Goal: Task Accomplishment & Management: Complete application form

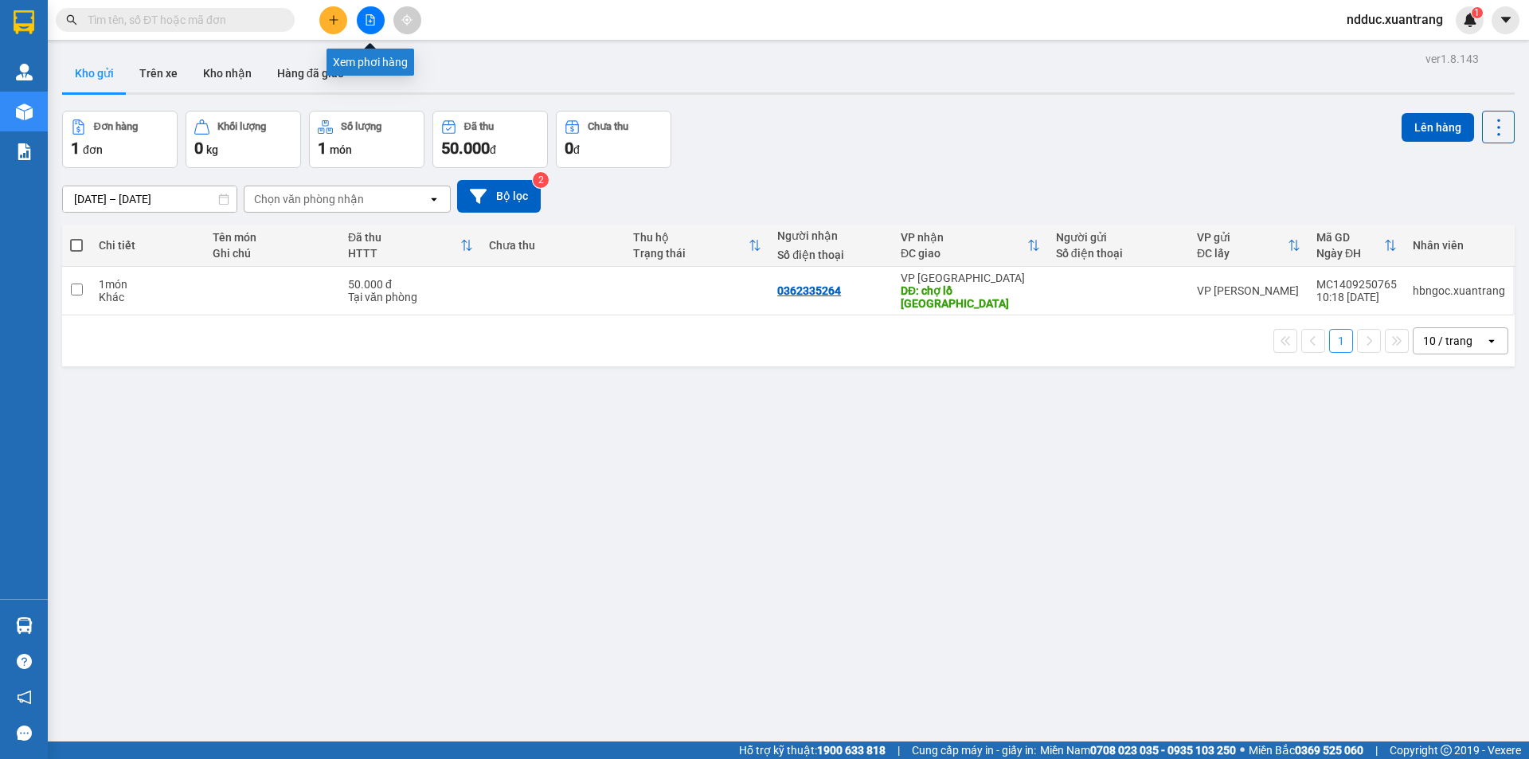
click at [377, 17] on button at bounding box center [371, 20] width 28 height 28
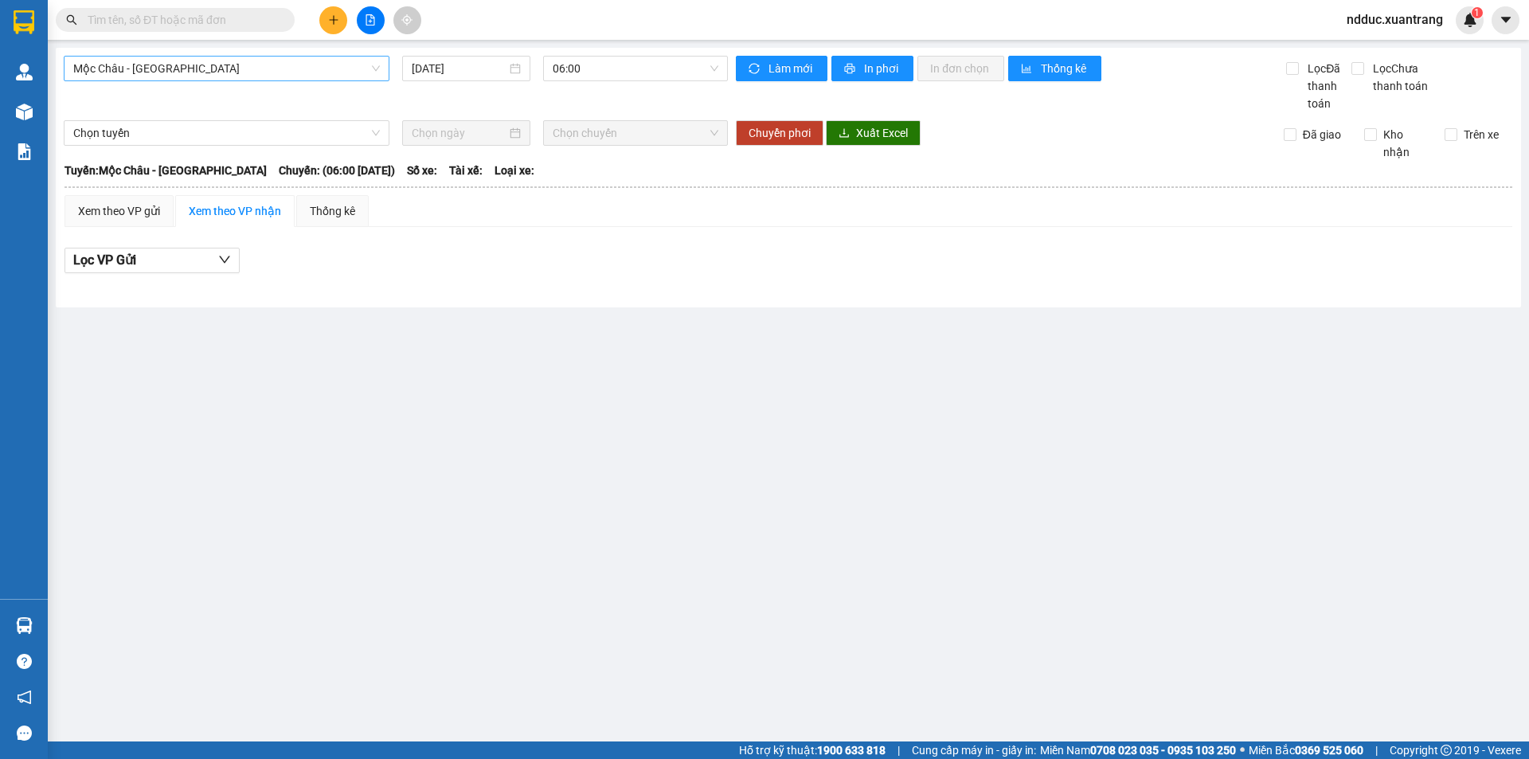
click at [137, 74] on span "Mộc Châu - Mỹ Đình" at bounding box center [226, 69] width 307 height 24
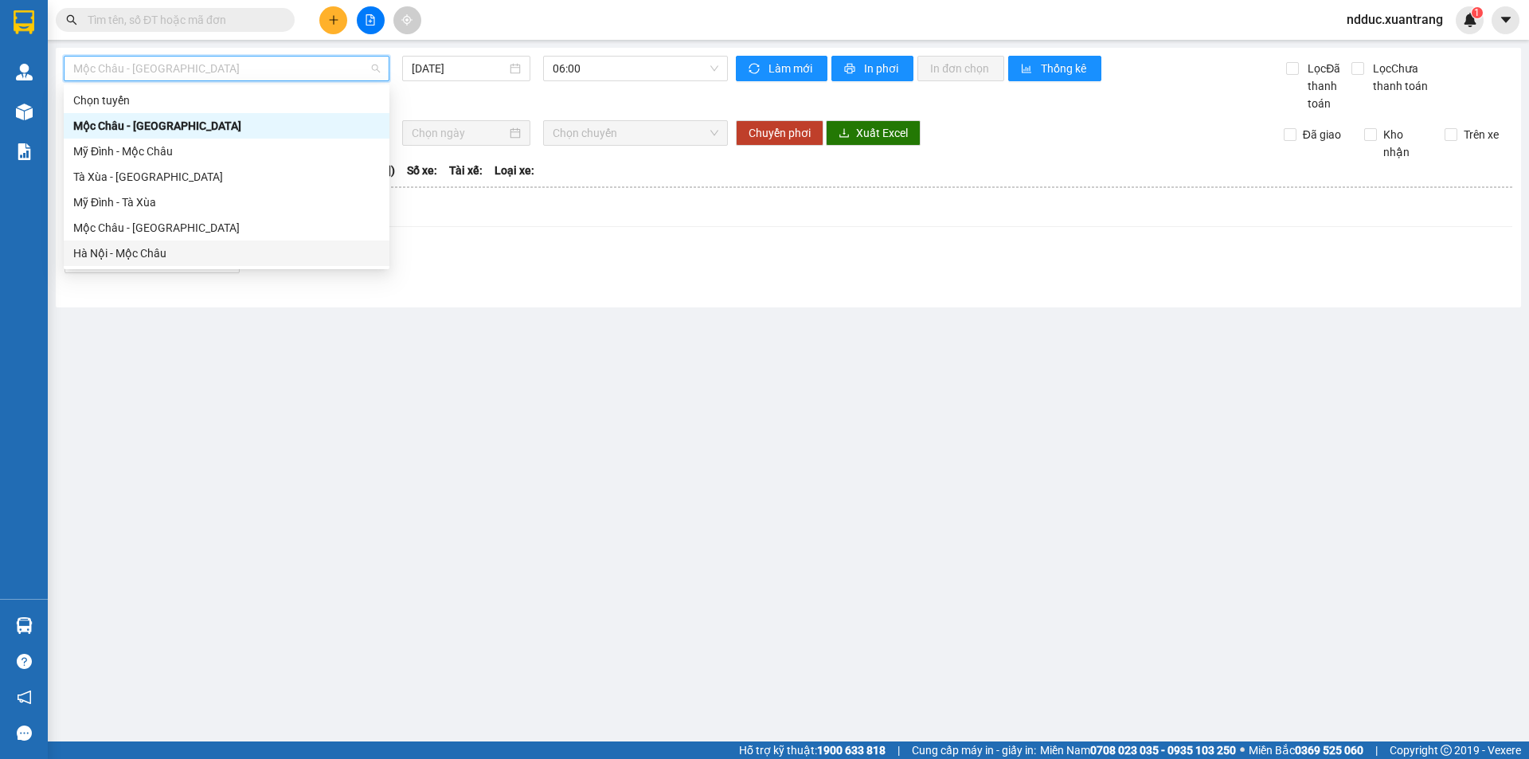
click at [115, 252] on div "Hà Nội - Mộc Châu" at bounding box center [226, 253] width 307 height 18
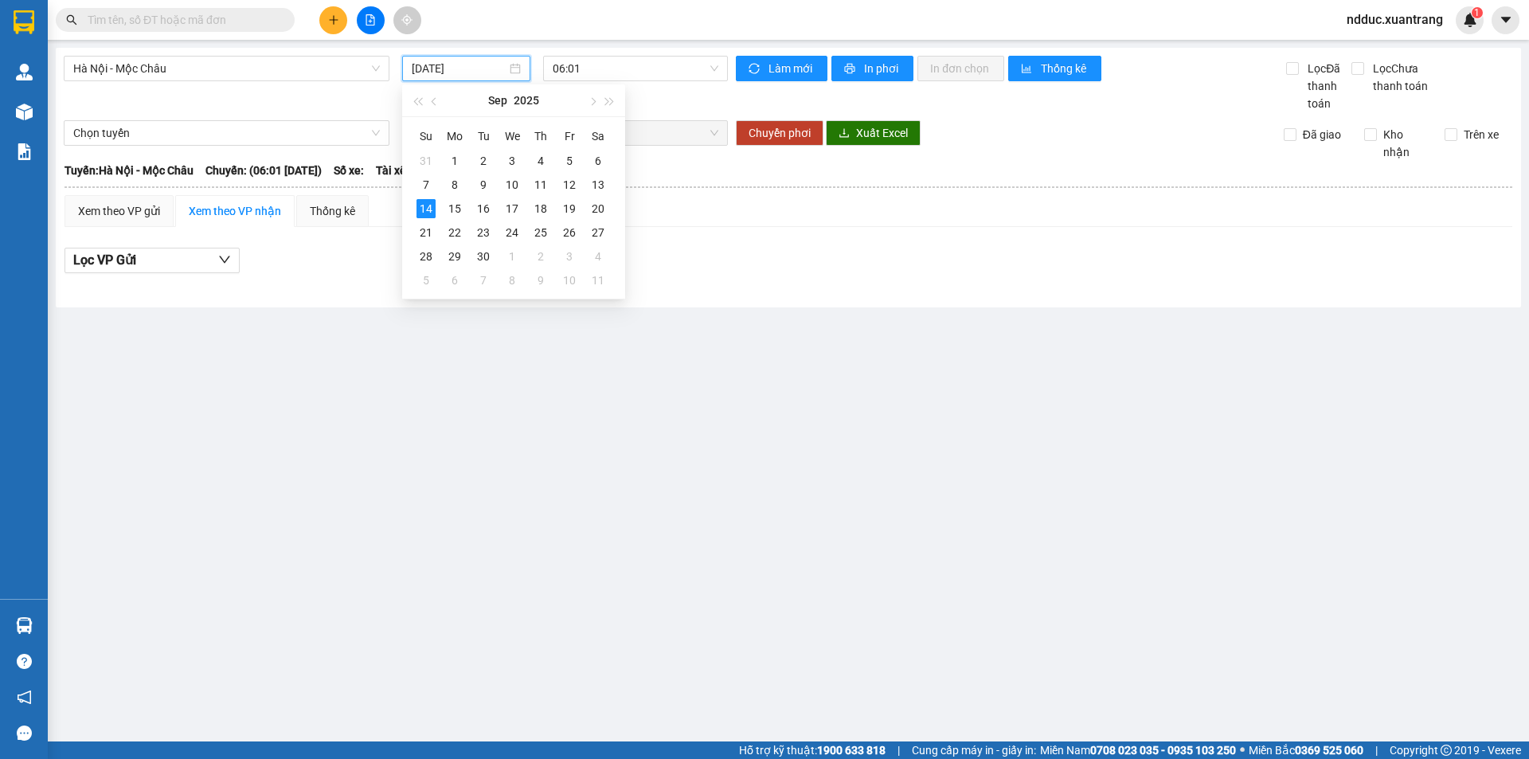
click at [452, 65] on input "[DATE]" at bounding box center [459, 69] width 95 height 18
click at [562, 186] on div "12" at bounding box center [569, 184] width 19 height 19
type input "[DATE]"
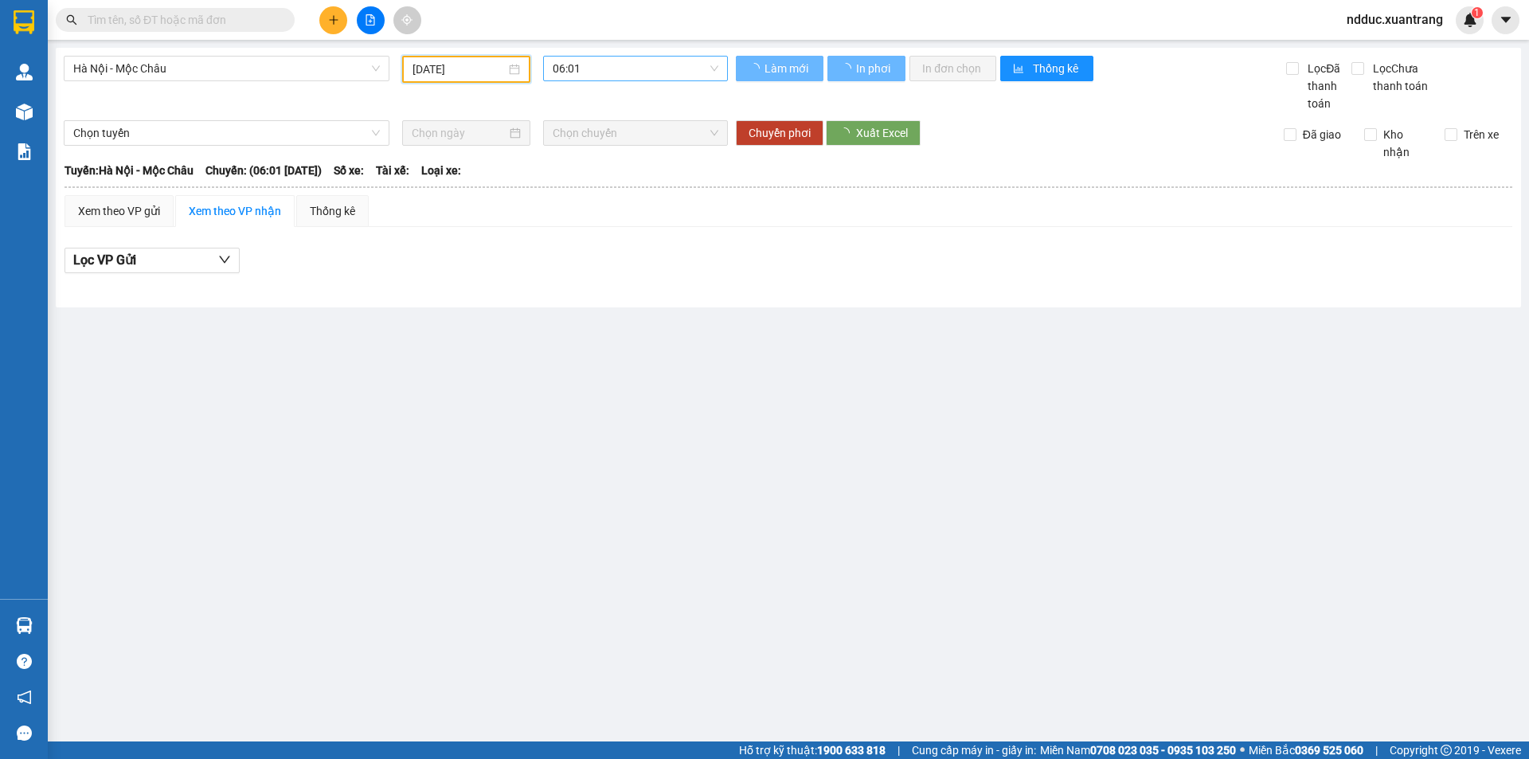
click at [603, 76] on span "06:01" at bounding box center [636, 69] width 166 height 24
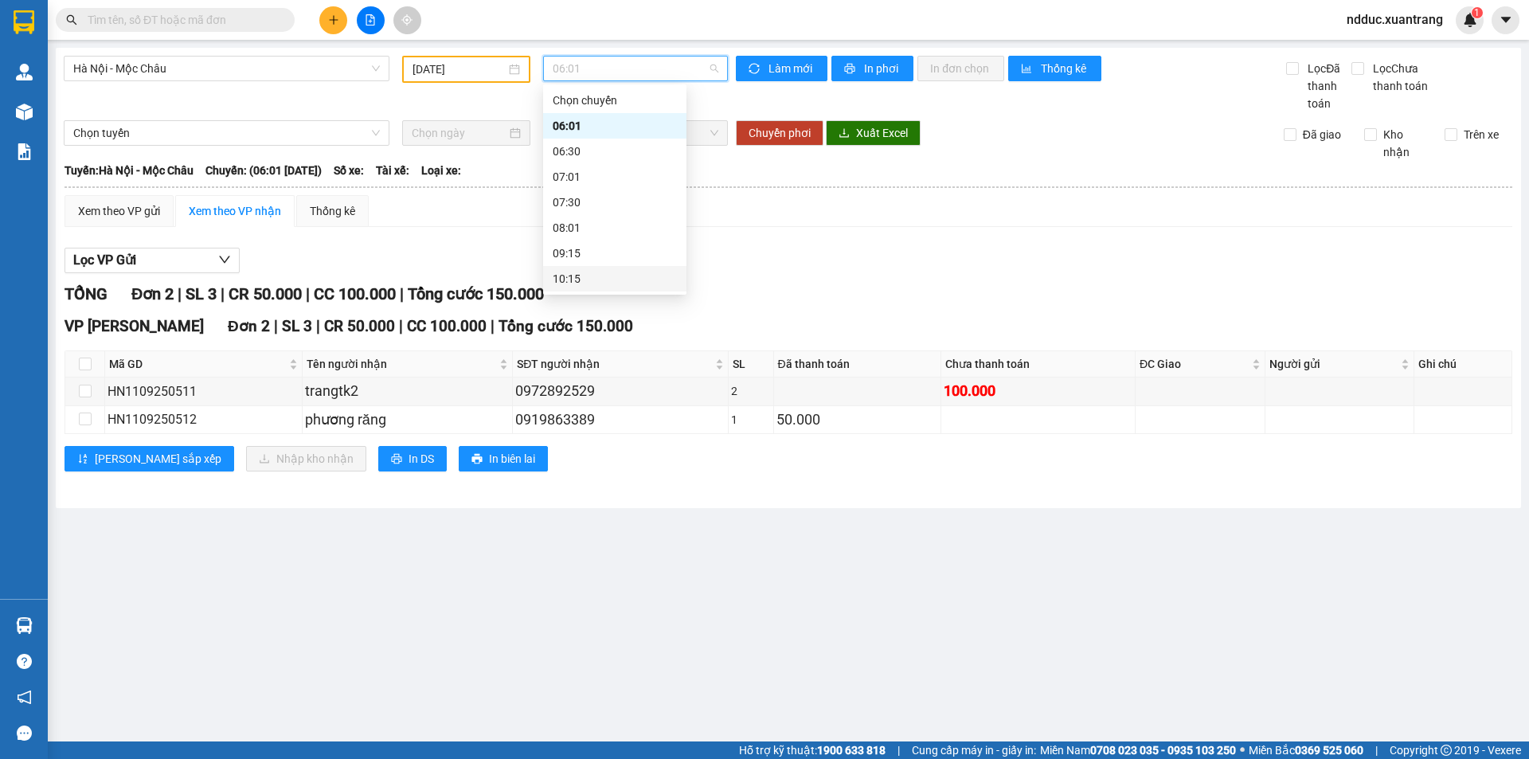
click at [579, 273] on div "10:15" at bounding box center [615, 279] width 124 height 18
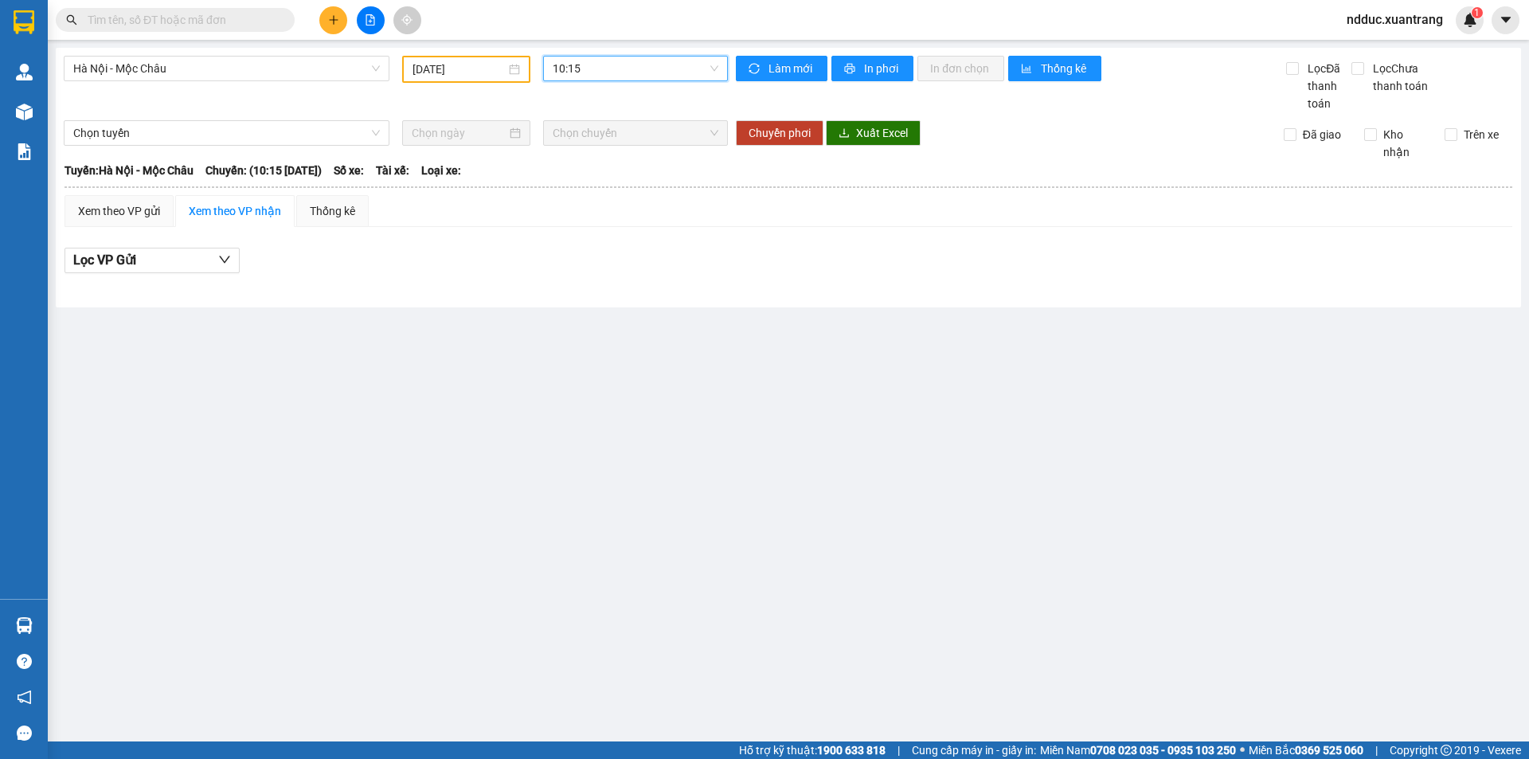
click at [587, 67] on span "10:15" at bounding box center [636, 69] width 166 height 24
click at [580, 220] on div "11:15" at bounding box center [615, 225] width 124 height 18
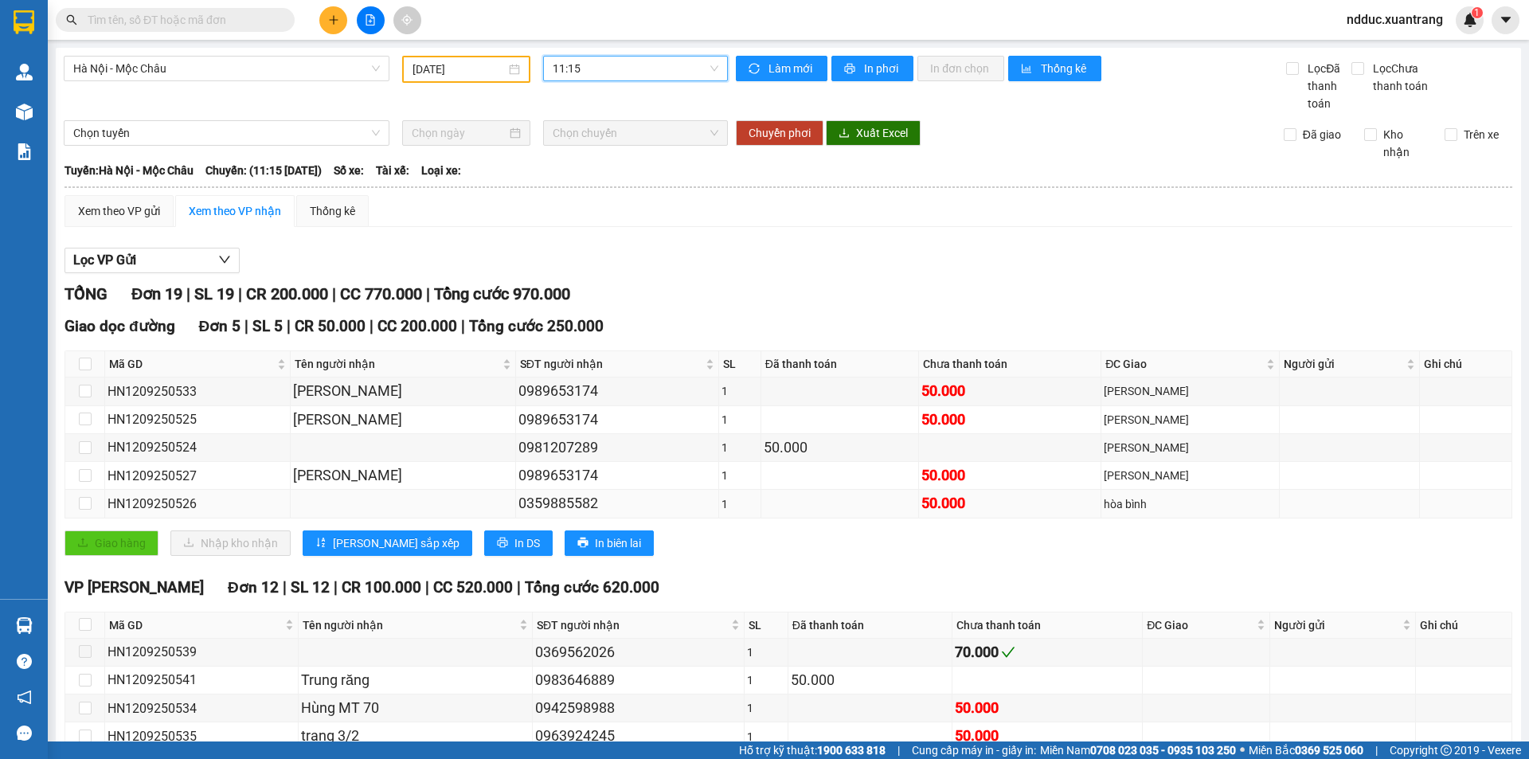
click at [174, 501] on div "HN1209250526" at bounding box center [197, 504] width 180 height 20
copy div "HN1209250526"
click at [172, 475] on div "HN1209250527" at bounding box center [197, 476] width 180 height 20
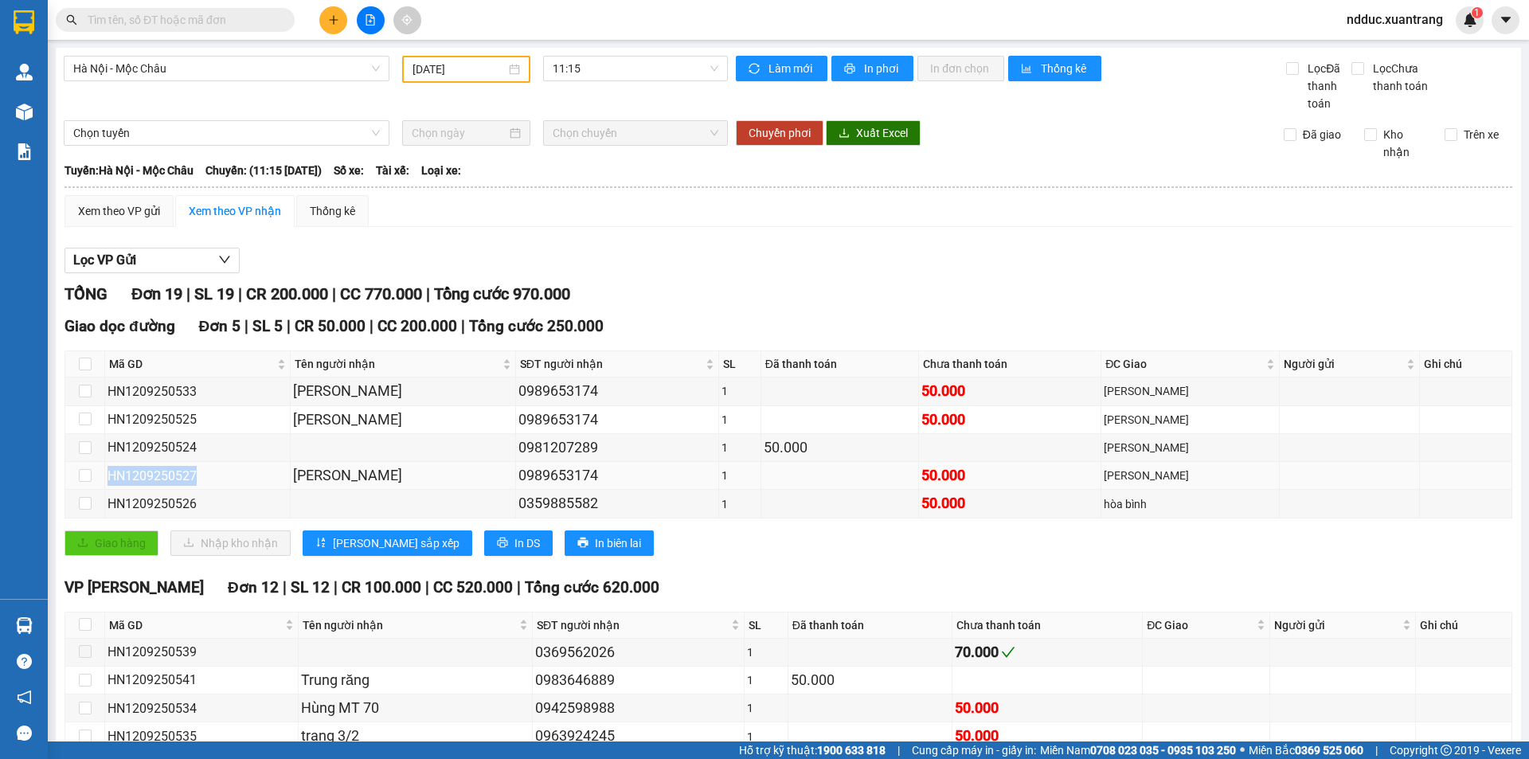
copy div "HN1209250527"
click at [171, 451] on div "HN1209250524" at bounding box center [197, 447] width 180 height 20
copy div "HN1209250524"
click at [162, 416] on div "HN1209250525" at bounding box center [197, 419] width 180 height 20
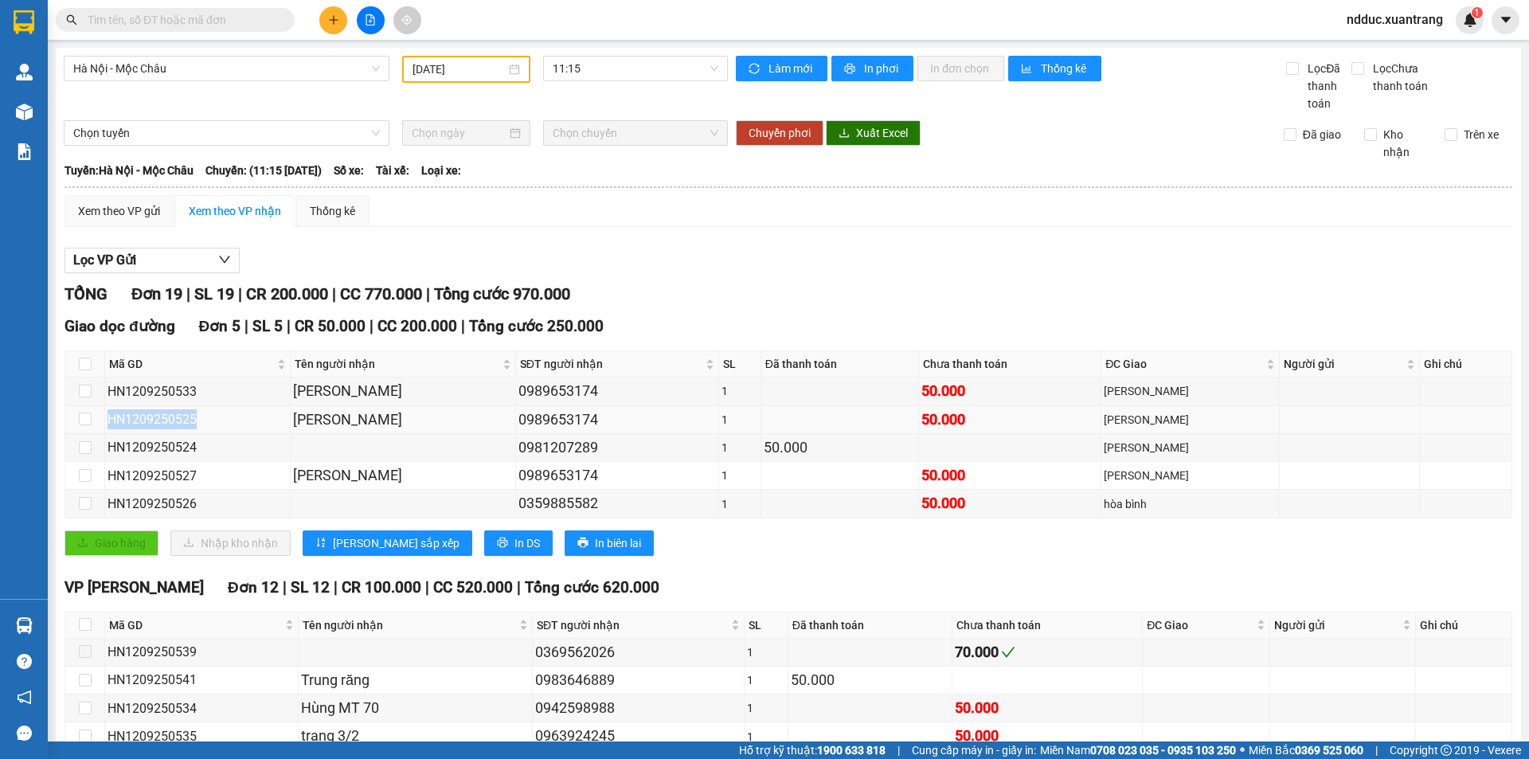
click at [162, 416] on div "HN1209250525" at bounding box center [197, 419] width 180 height 20
copy div "HN1209250525"
click at [603, 72] on span "11:15" at bounding box center [636, 69] width 166 height 24
click at [176, 397] on div "HN1209250533" at bounding box center [197, 391] width 180 height 20
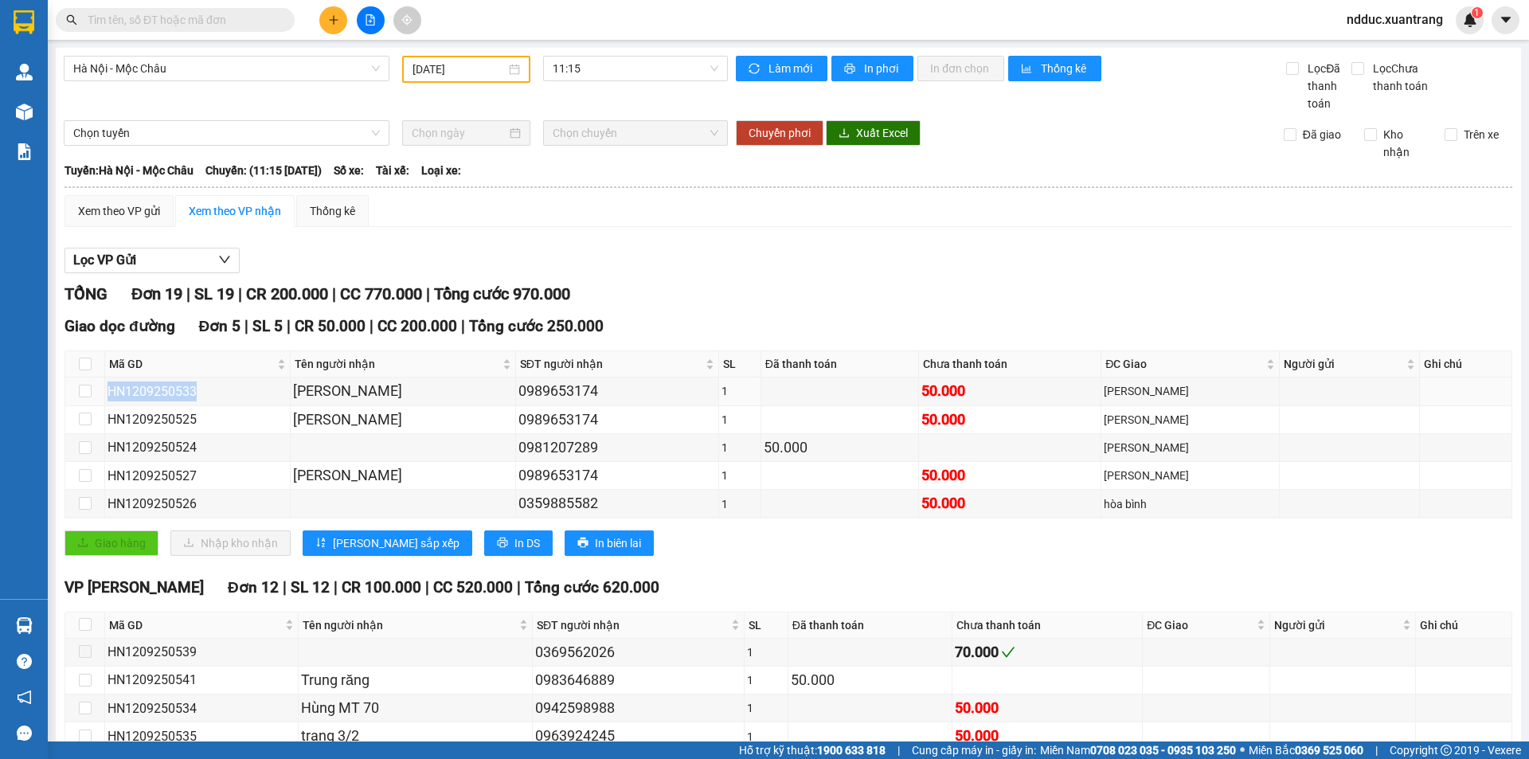
copy div "HN1209250533"
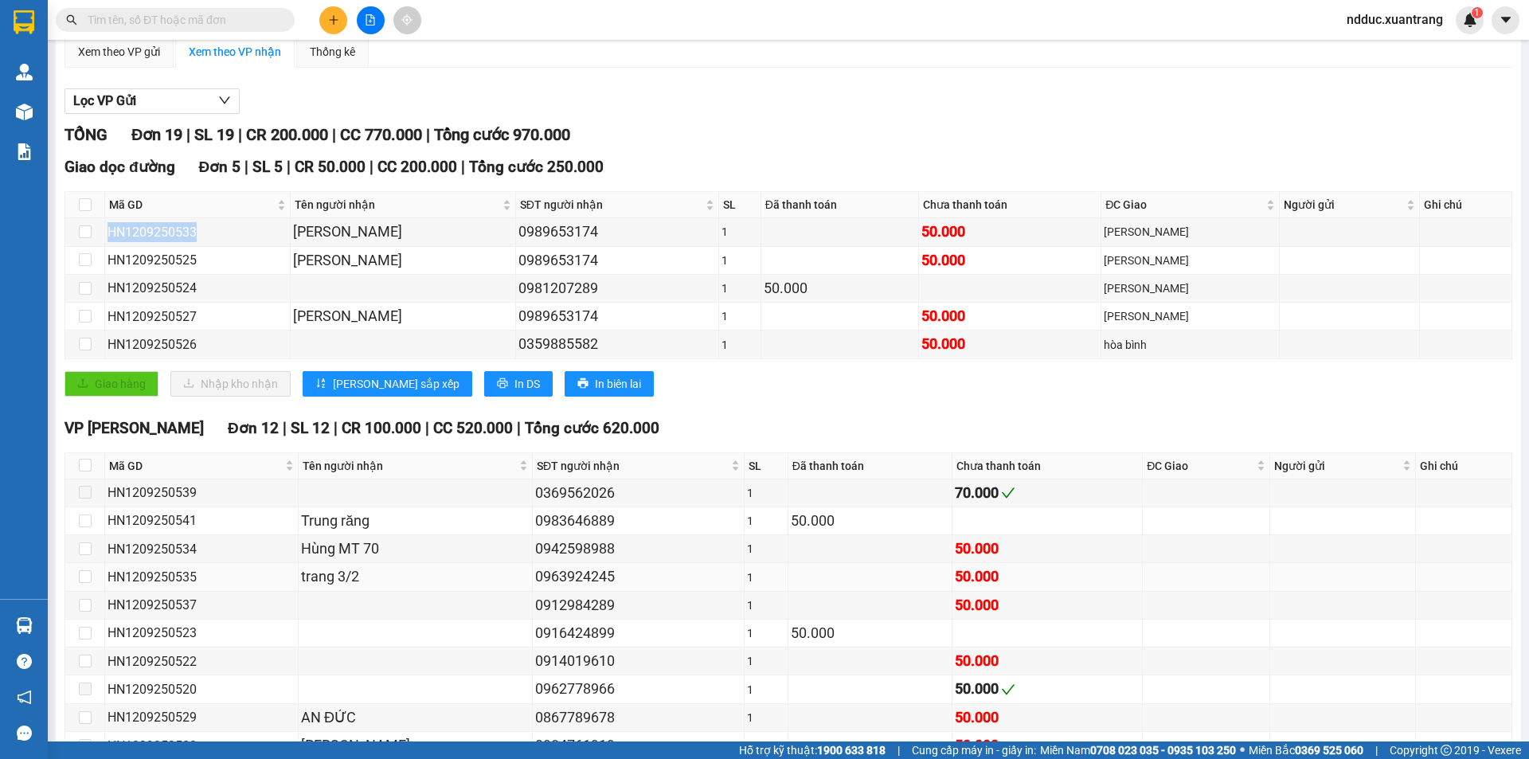
scroll to position [318, 0]
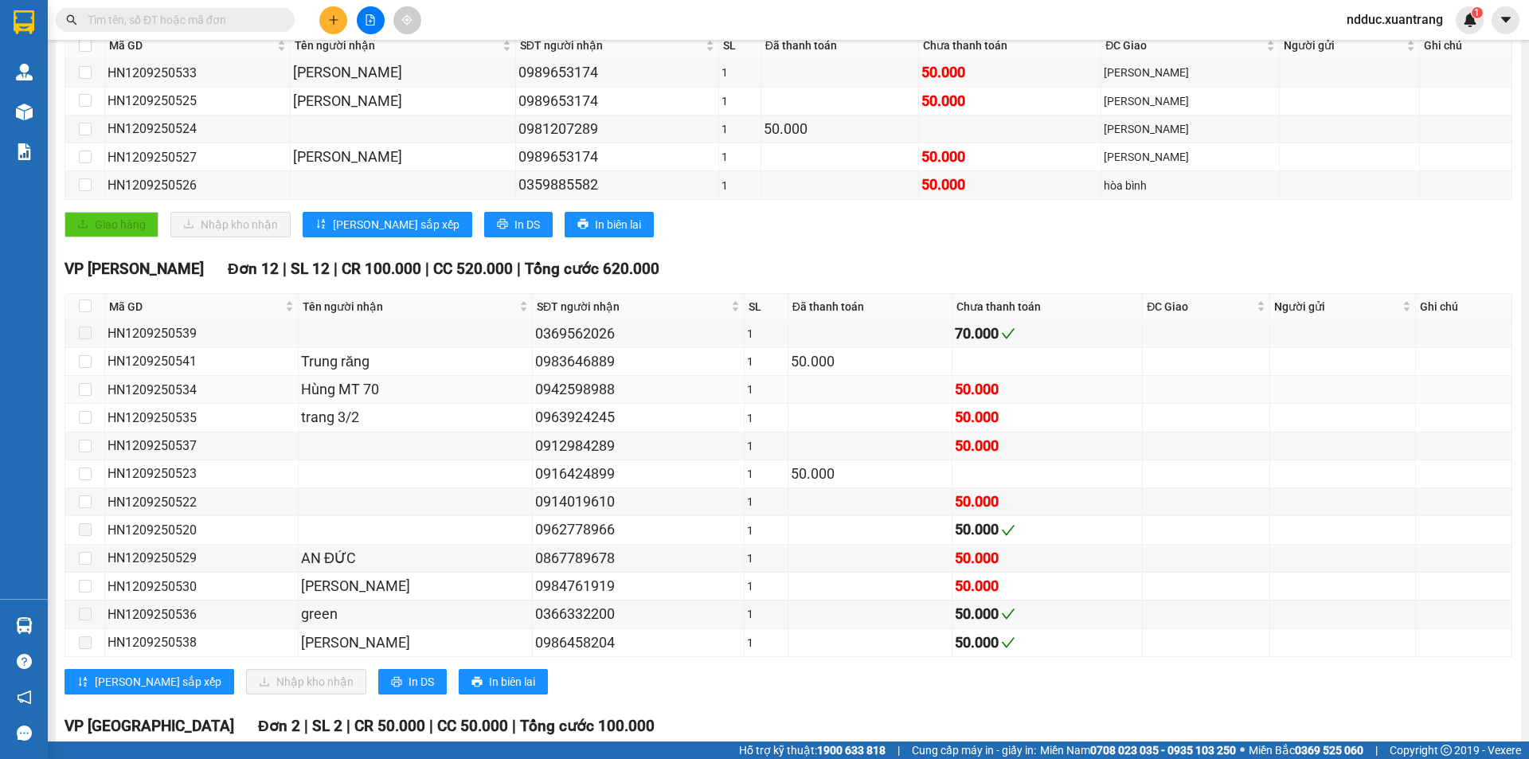
click at [164, 388] on div "HN1209250534" at bounding box center [201, 390] width 188 height 20
copy div "HN1209250534"
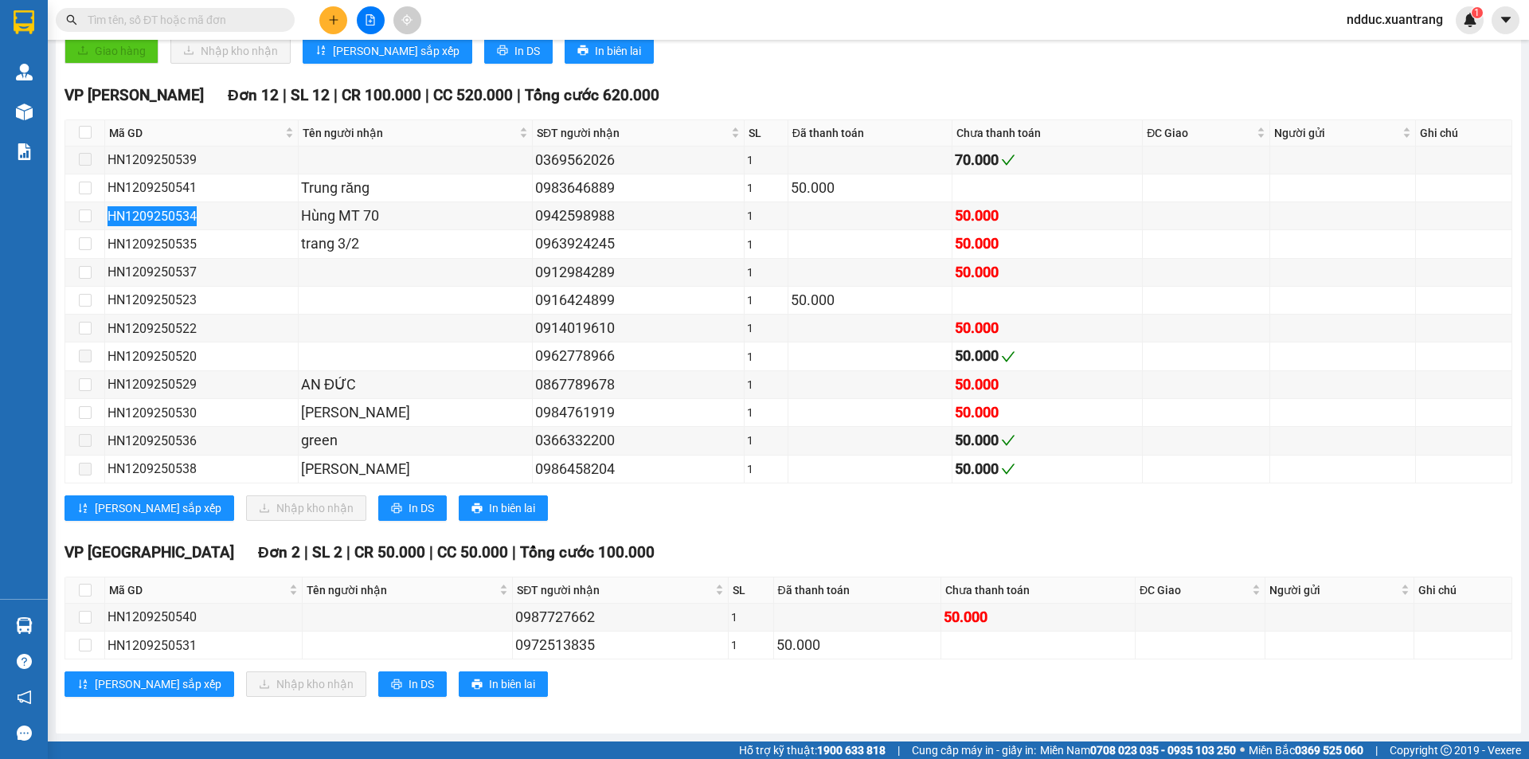
scroll to position [0, 0]
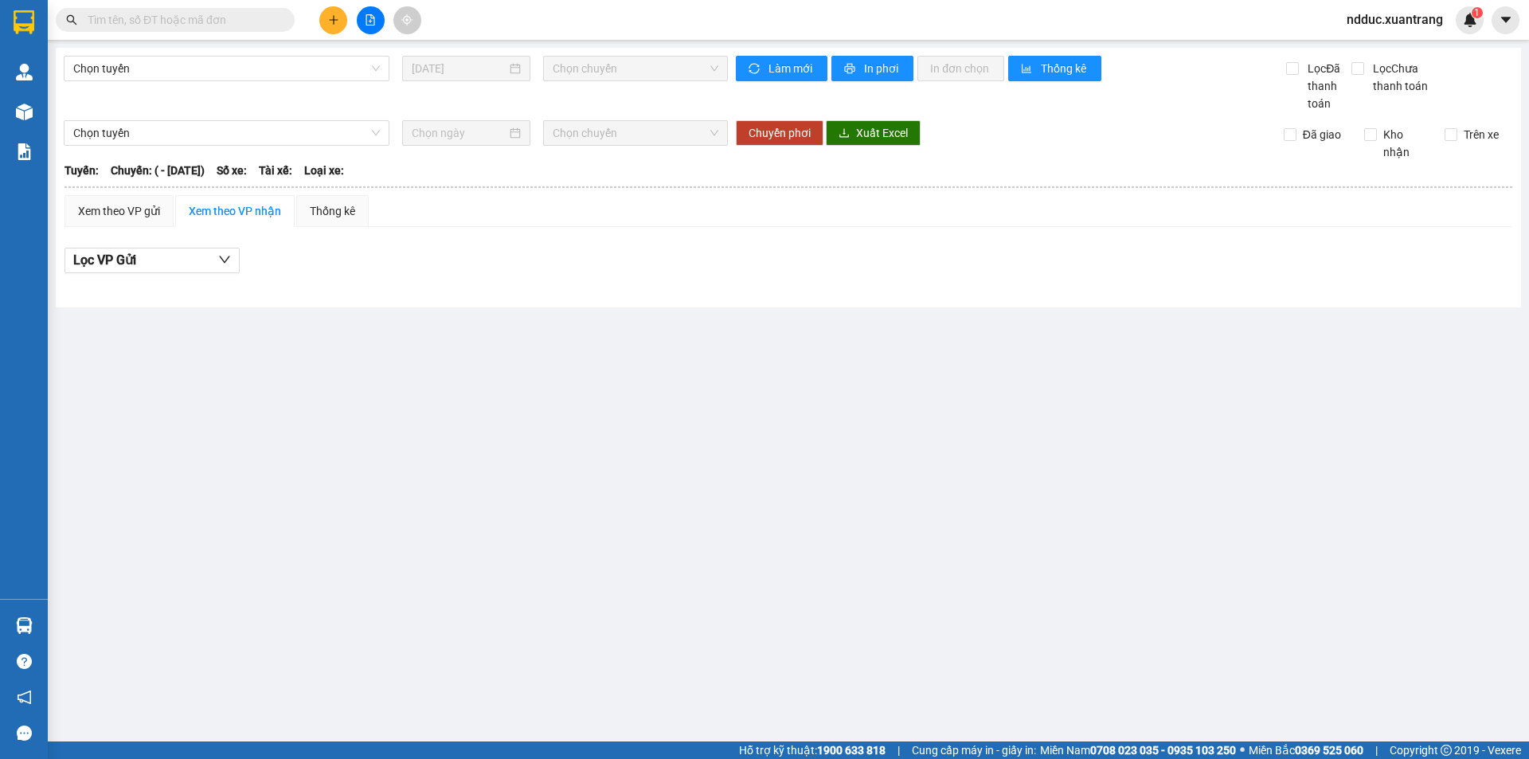
click at [150, 18] on input "text" at bounding box center [182, 20] width 188 height 18
paste input "HN1209250526"
type input "HN1209250526"
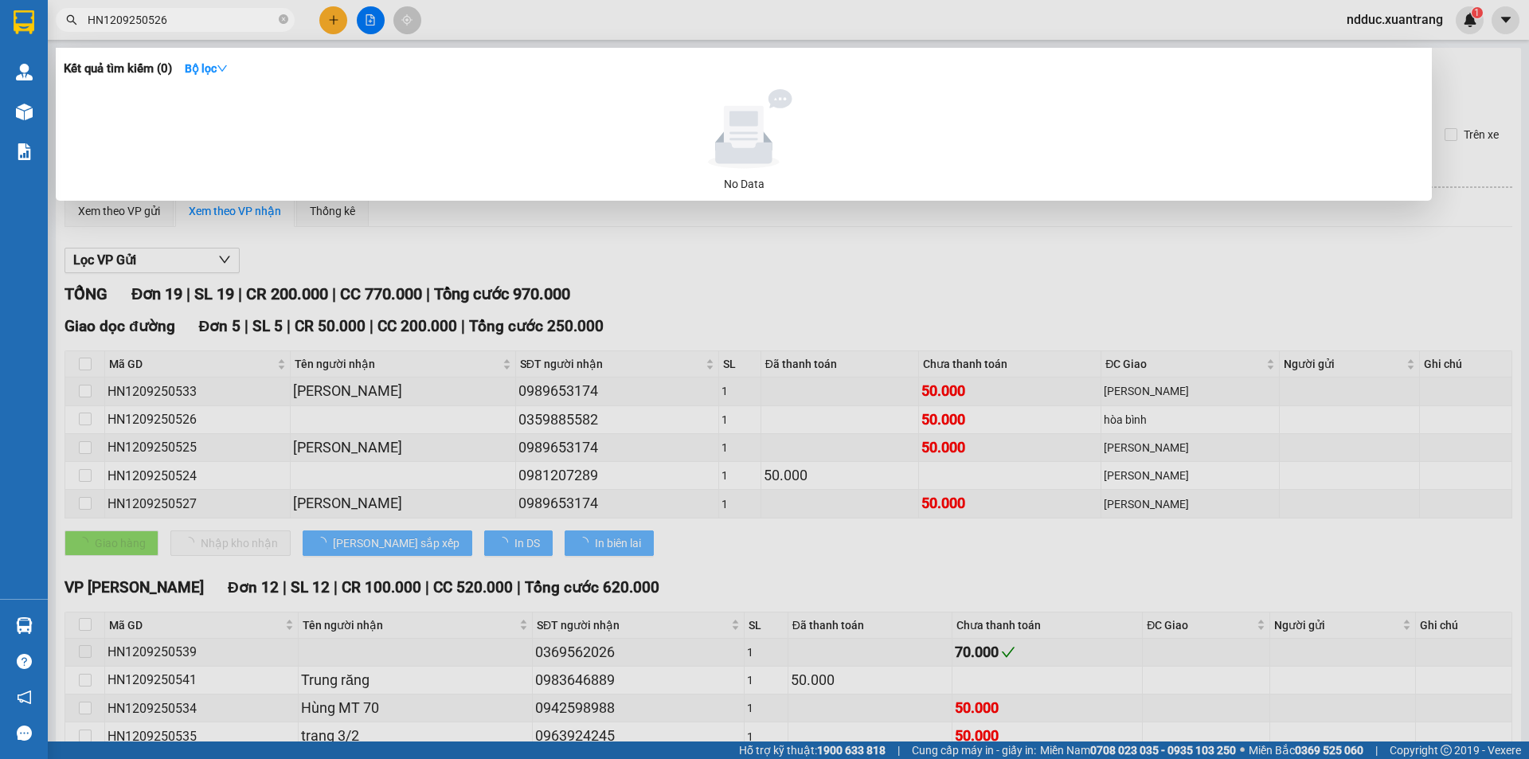
type input "[DATE]"
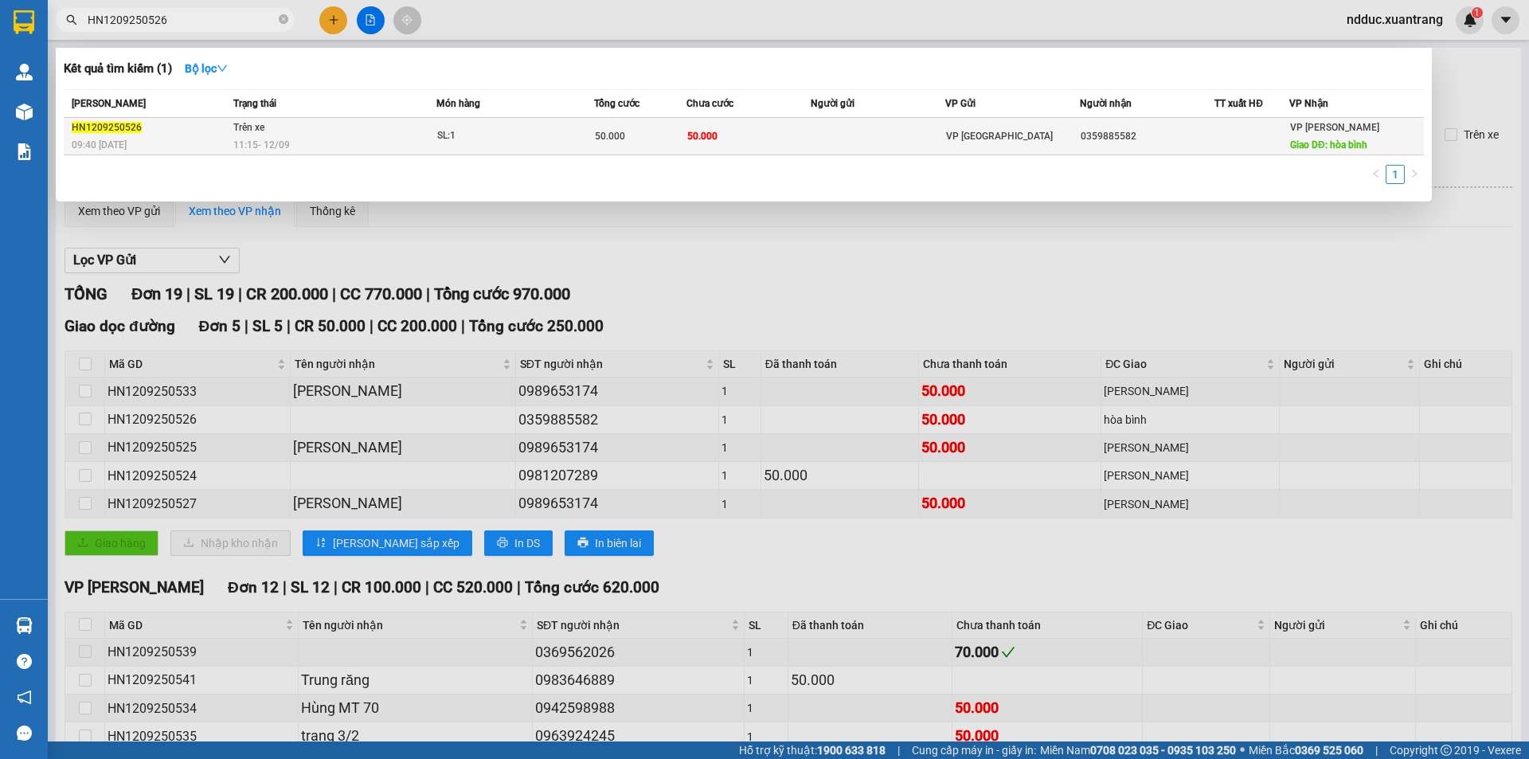
type input "HN1209250526"
click at [251, 127] on span "Trên xe" at bounding box center [248, 127] width 31 height 11
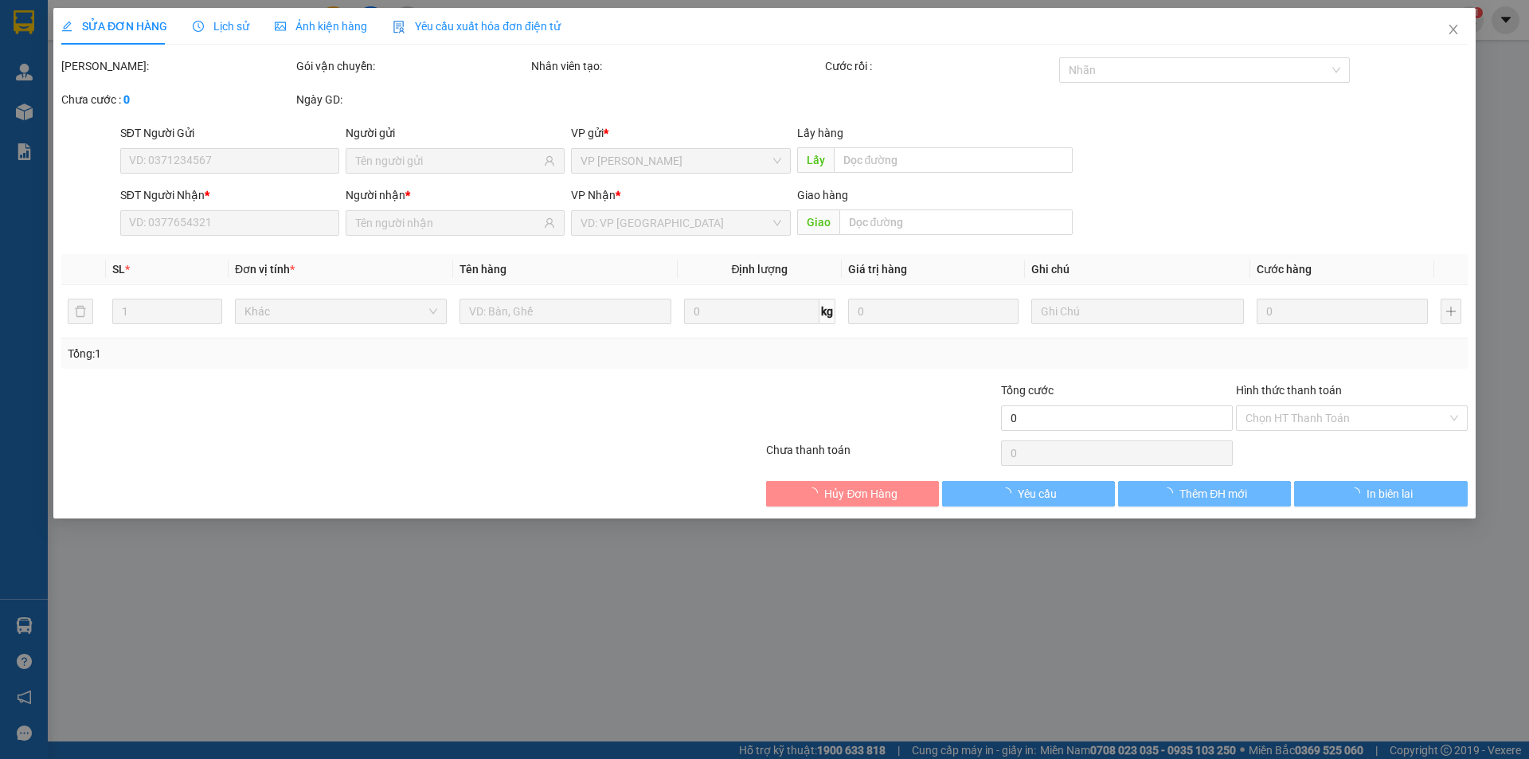
type input "0359885582"
type input "hòa bình"
type input "50.000"
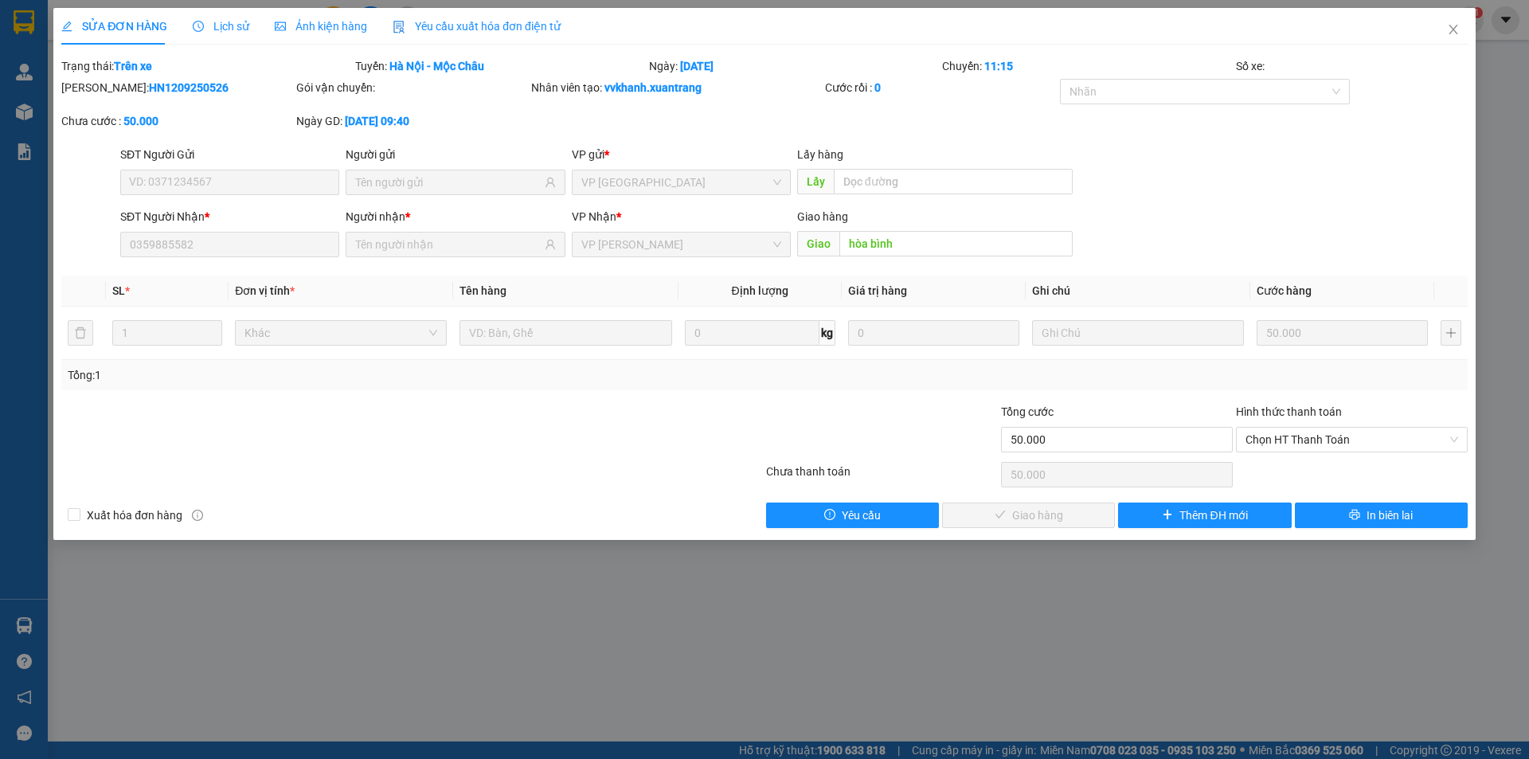
click at [221, 25] on span "Lịch sử" at bounding box center [221, 26] width 57 height 13
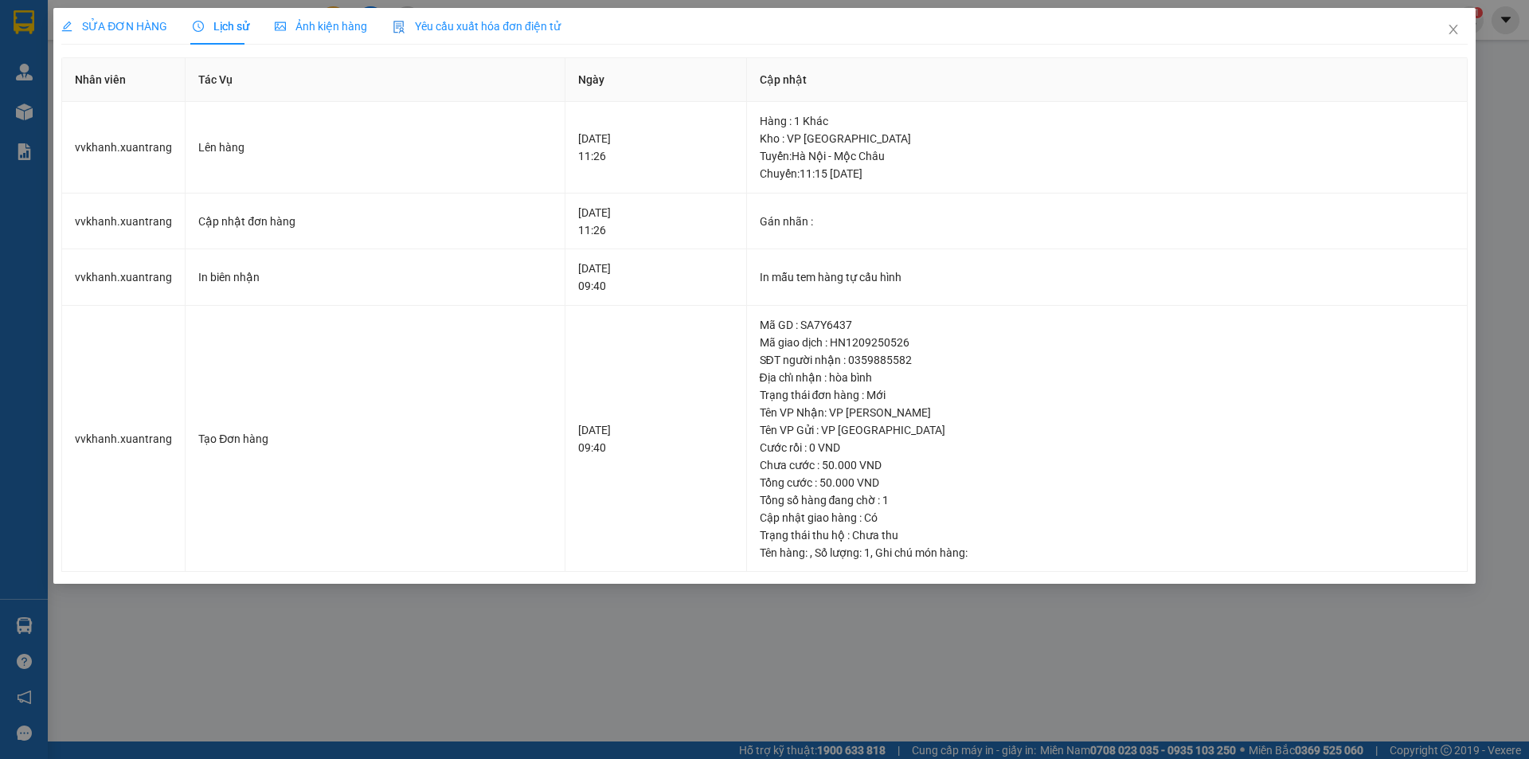
click at [296, 25] on span "Ảnh kiện hàng" at bounding box center [321, 26] width 92 height 13
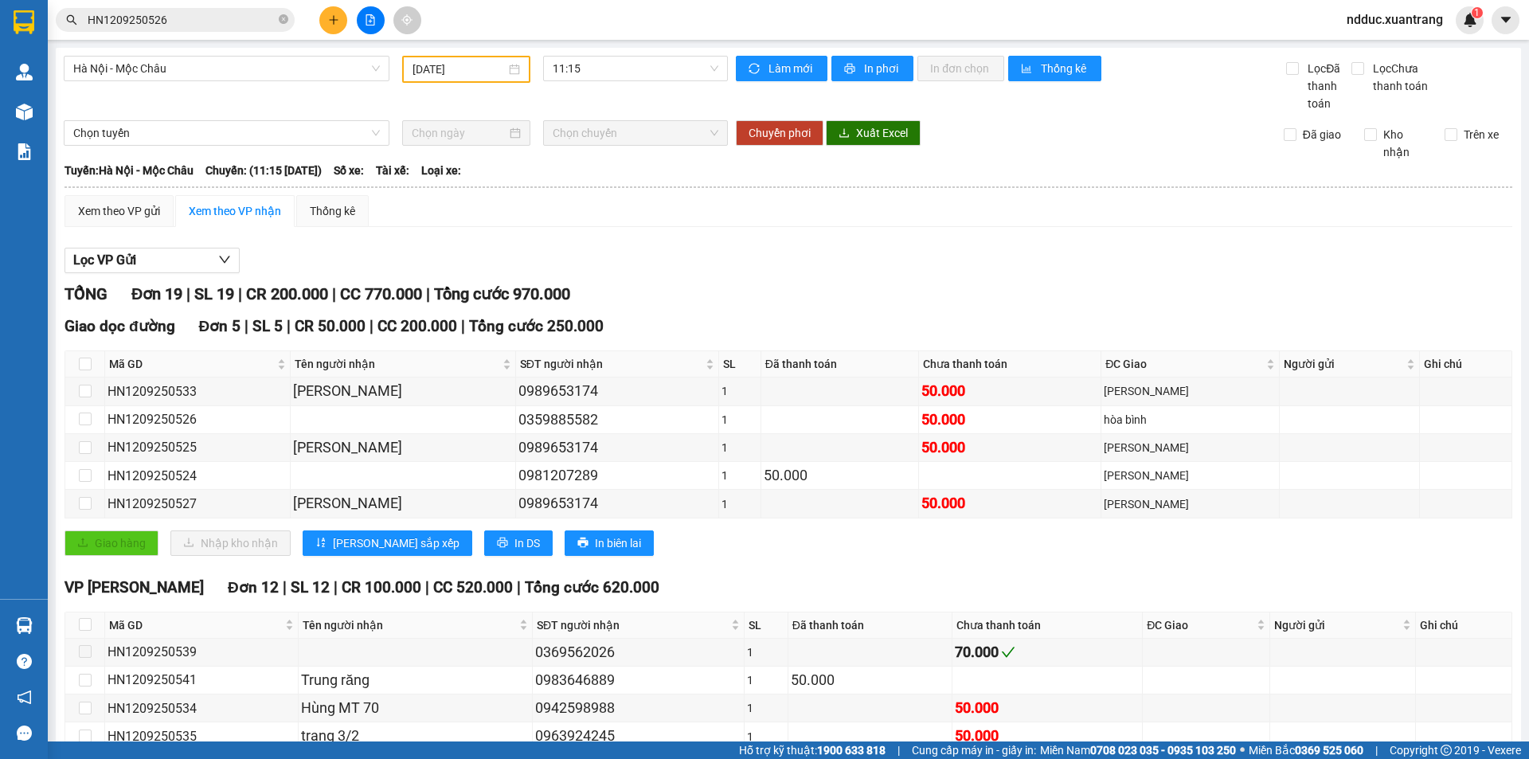
click at [188, 15] on input "HN1209250526" at bounding box center [182, 20] width 188 height 18
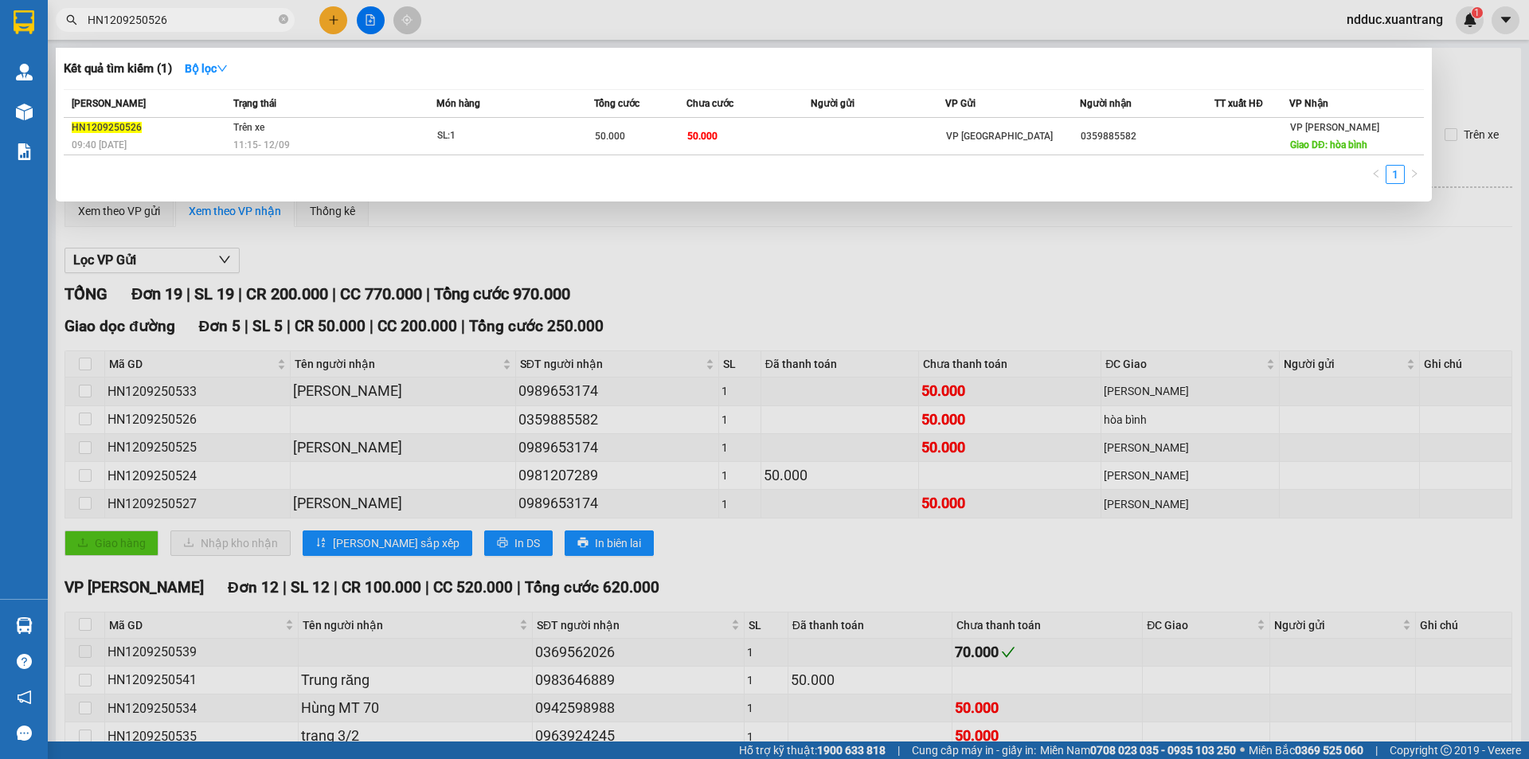
click at [188, 15] on input "HN1209250526" at bounding box center [182, 20] width 188 height 18
paste input "7"
type input "HN1209250527"
click at [178, 139] on div "10:01 [DATE]" at bounding box center [150, 145] width 157 height 18
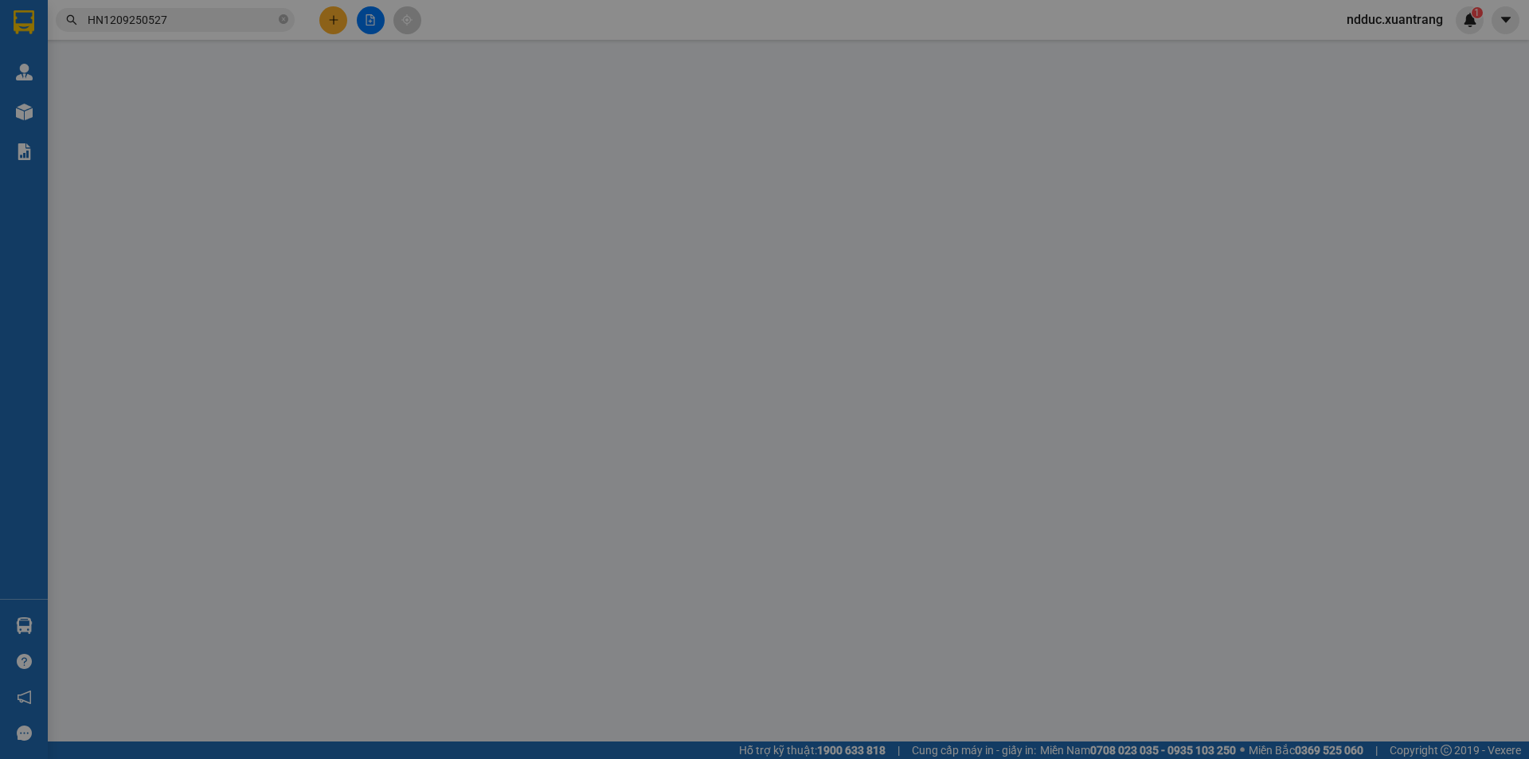
type input "0989653174"
type input "[PERSON_NAME]"
type input "50.000"
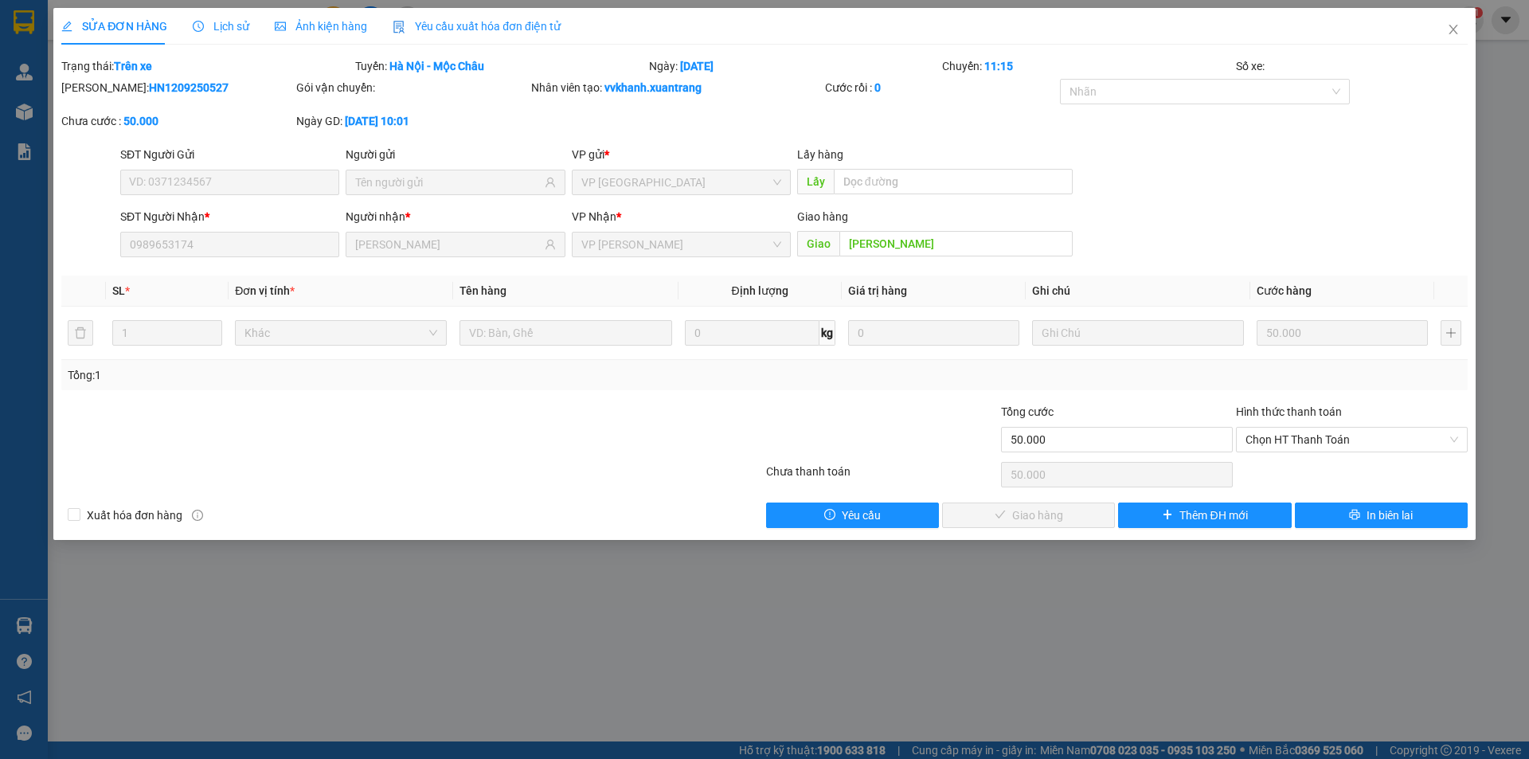
click at [223, 20] on span "Lịch sử" at bounding box center [221, 26] width 57 height 13
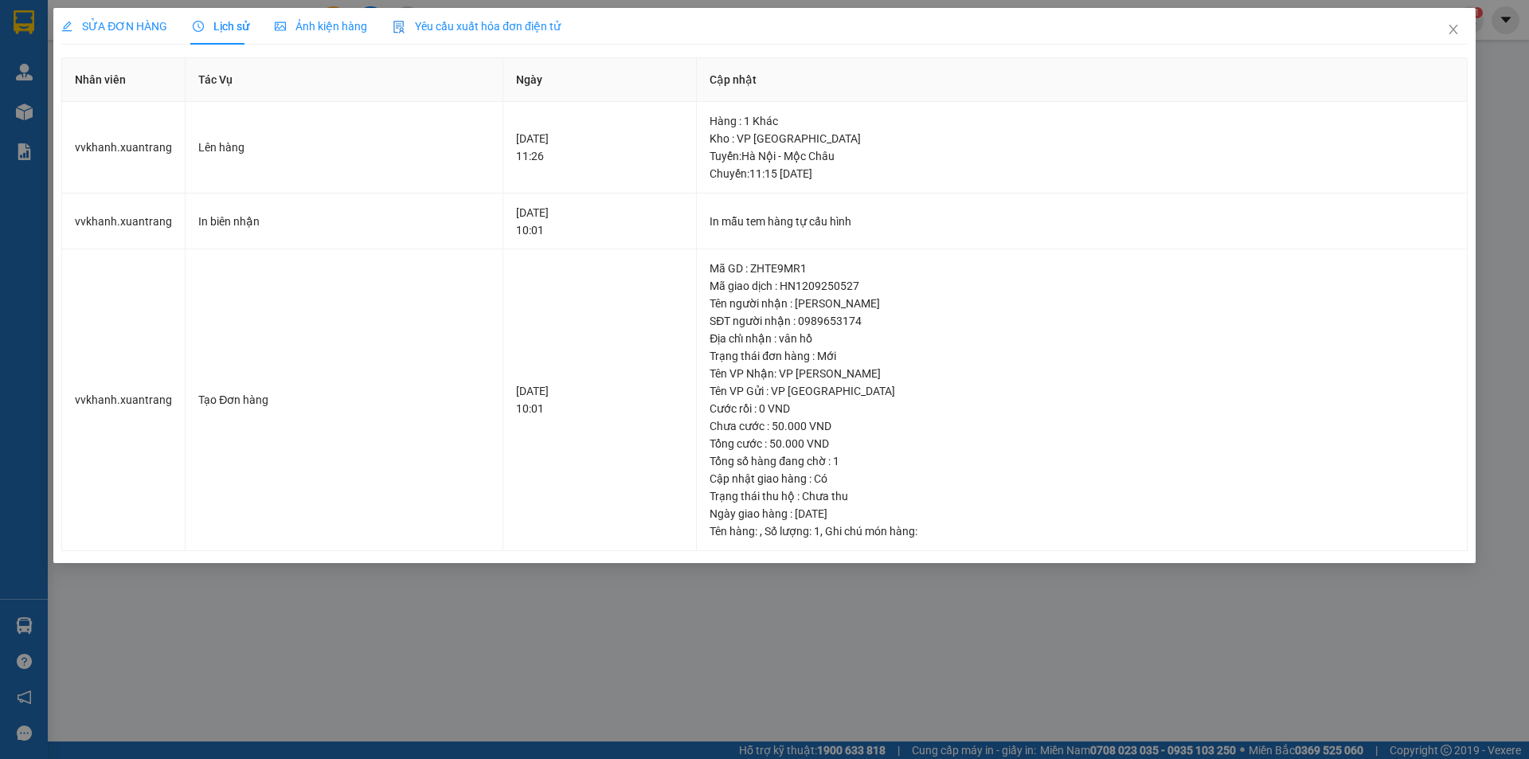
click at [299, 23] on span "Ảnh kiện hàng" at bounding box center [321, 26] width 92 height 13
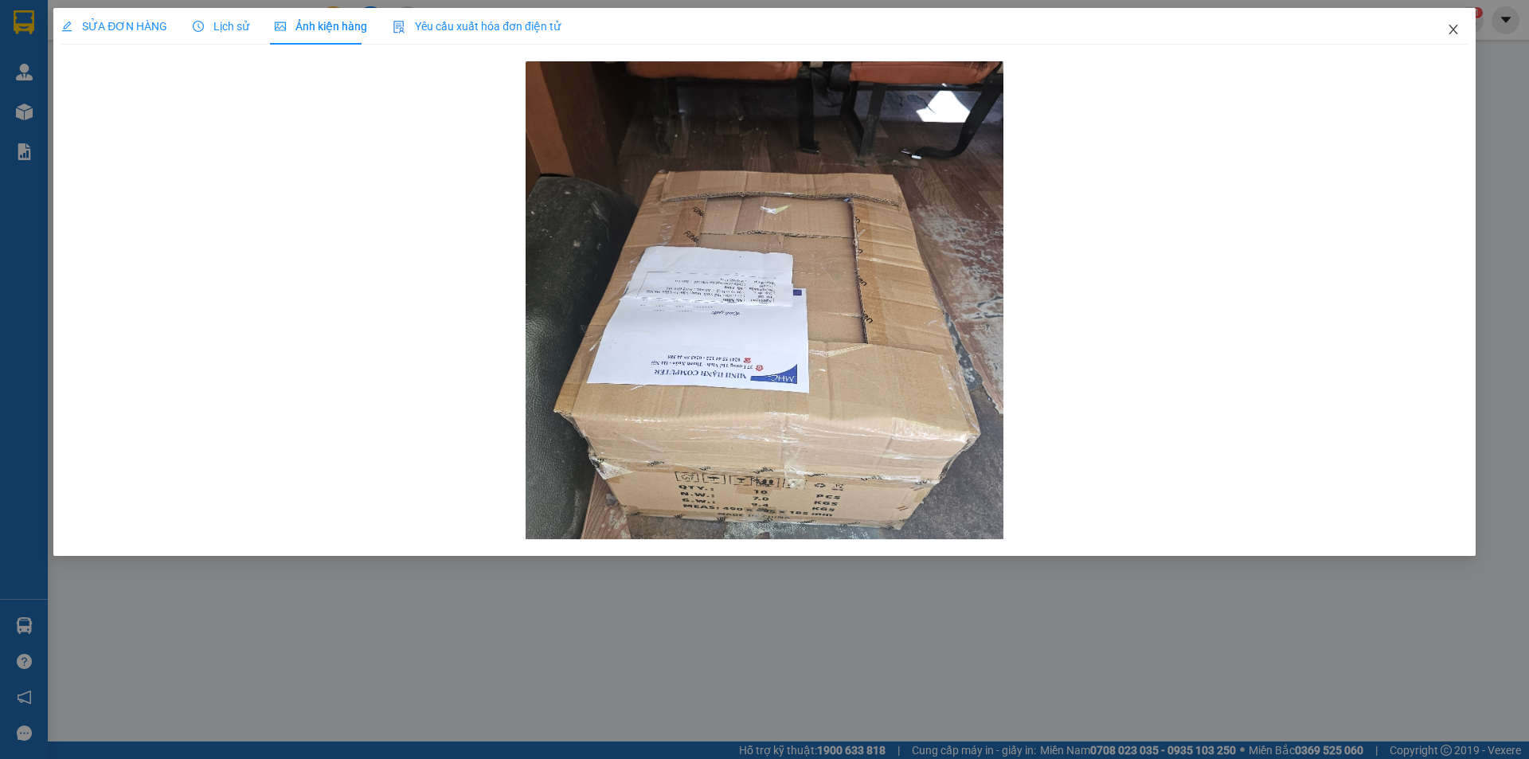
click at [1453, 29] on icon "close" at bounding box center [1452, 30] width 9 height 10
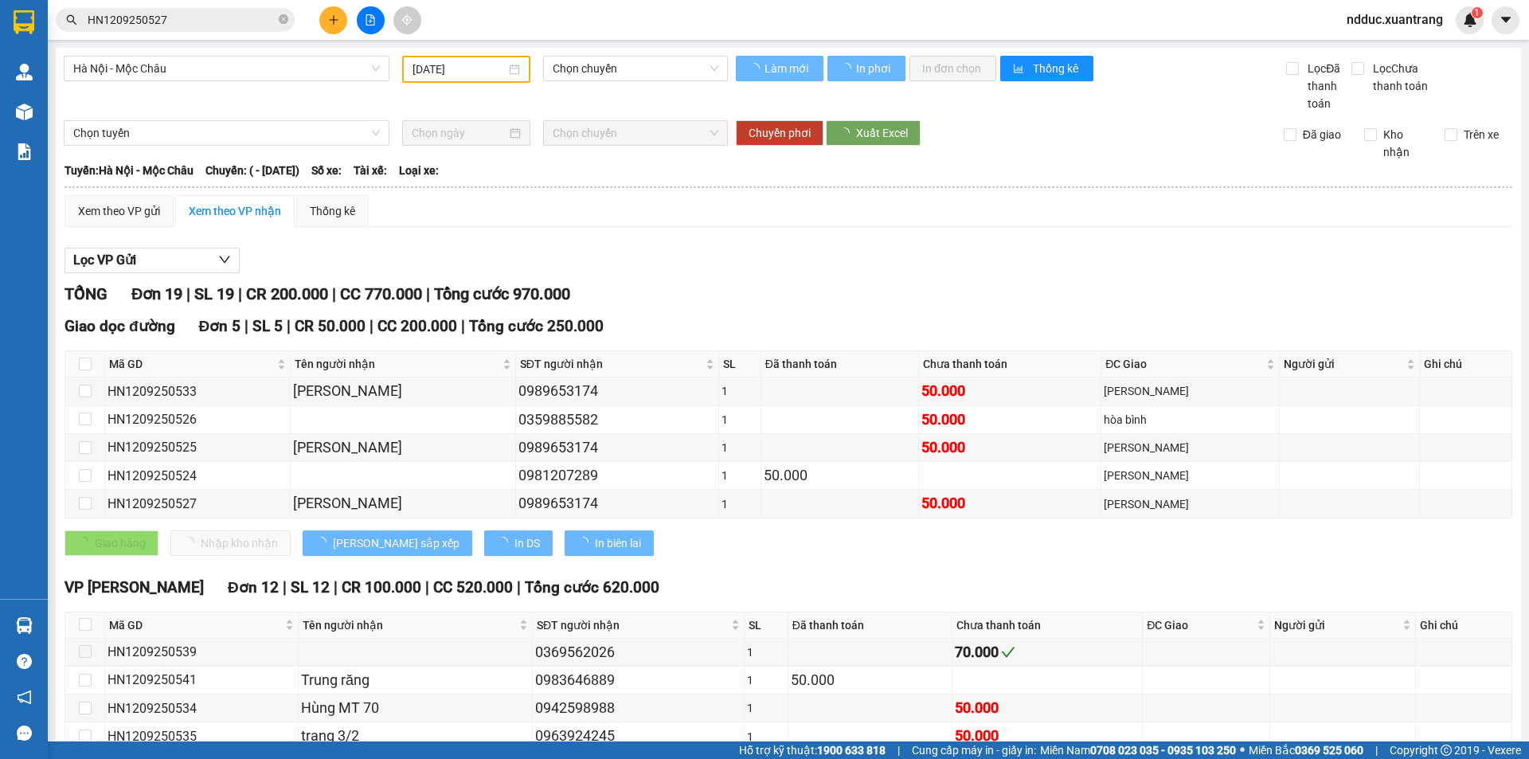
click at [194, 22] on input "HN1209250527" at bounding box center [182, 20] width 188 height 18
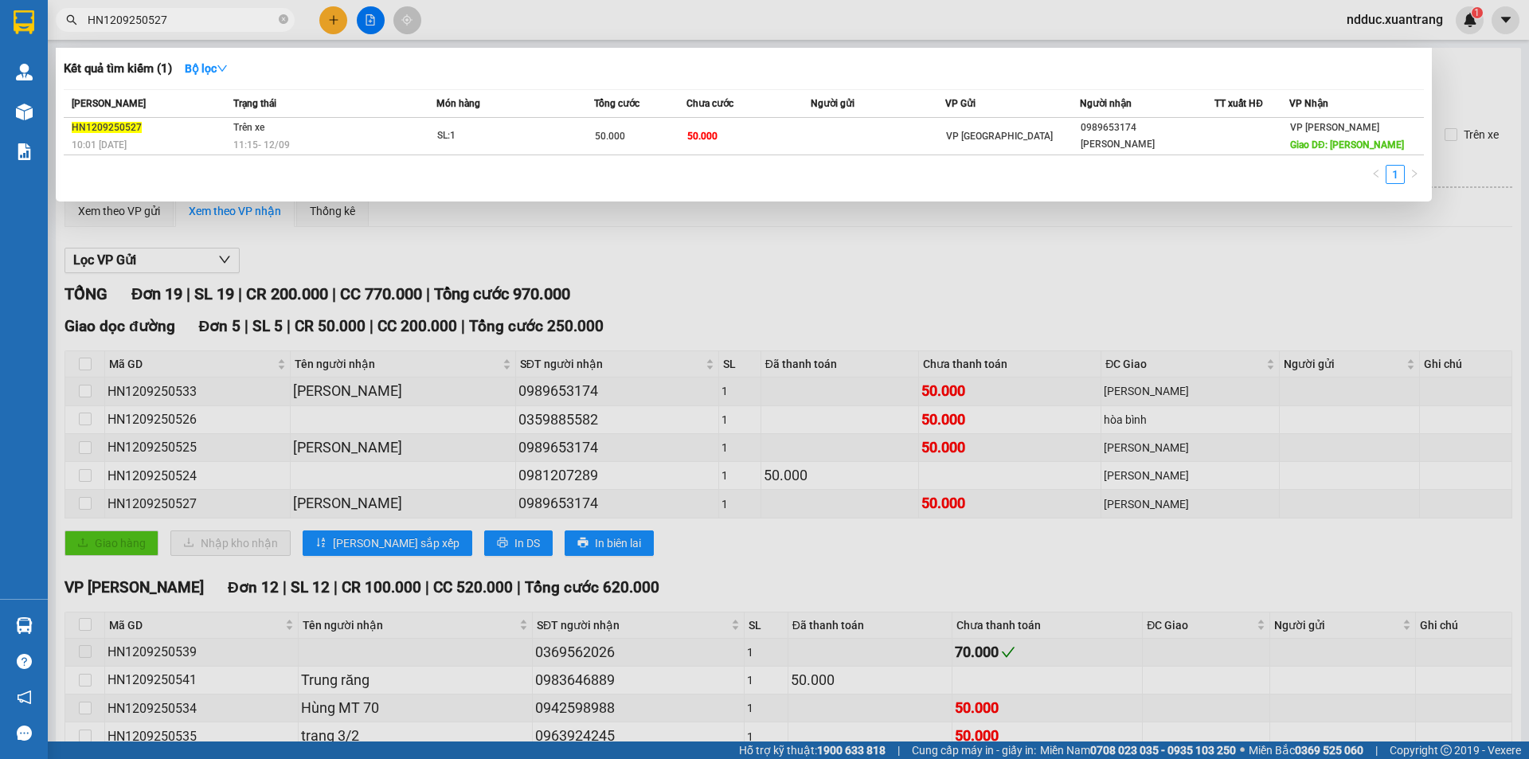
paste input "4"
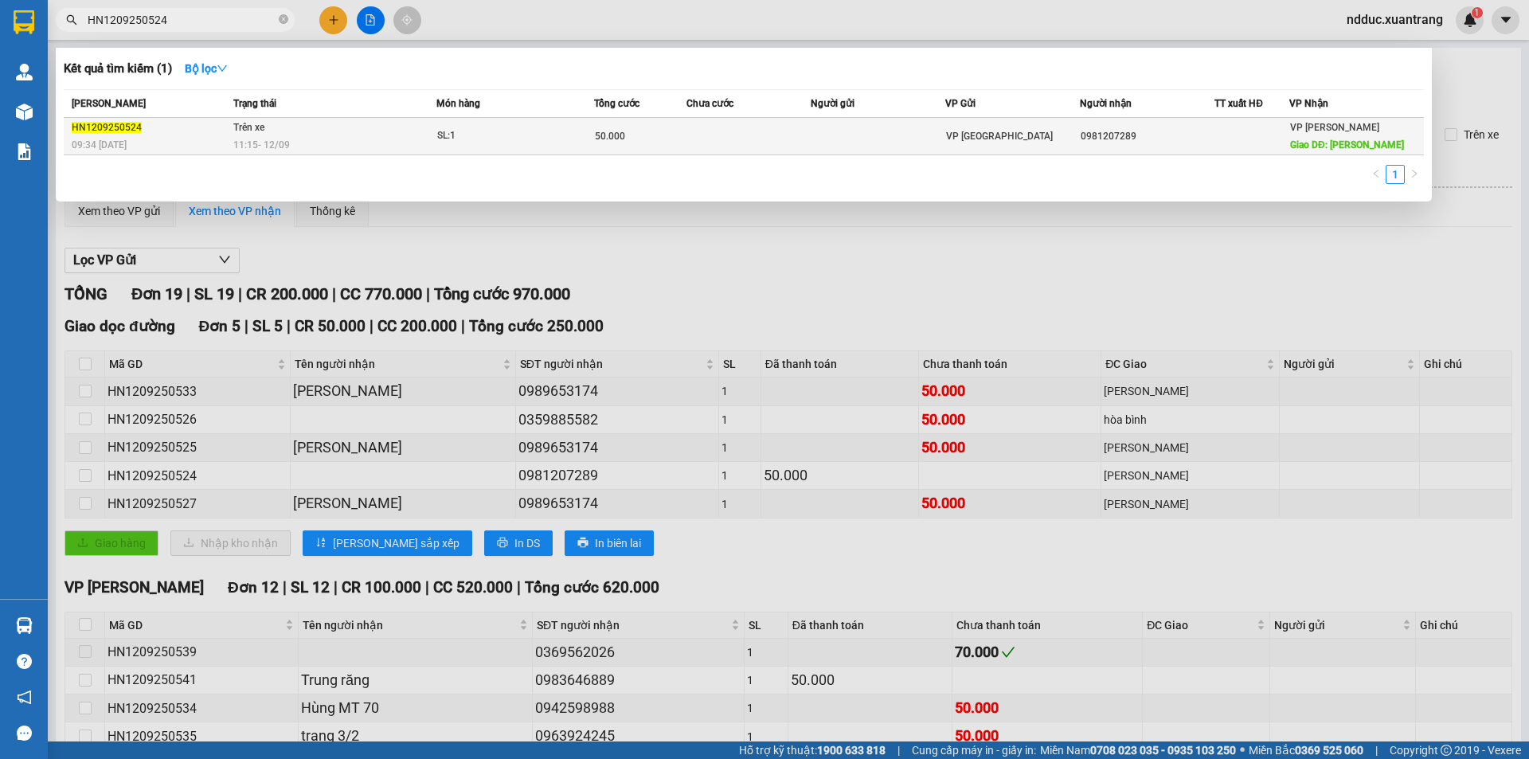
type input "HN1209250524"
click at [335, 138] on div "11:15 [DATE]" at bounding box center [334, 145] width 202 height 18
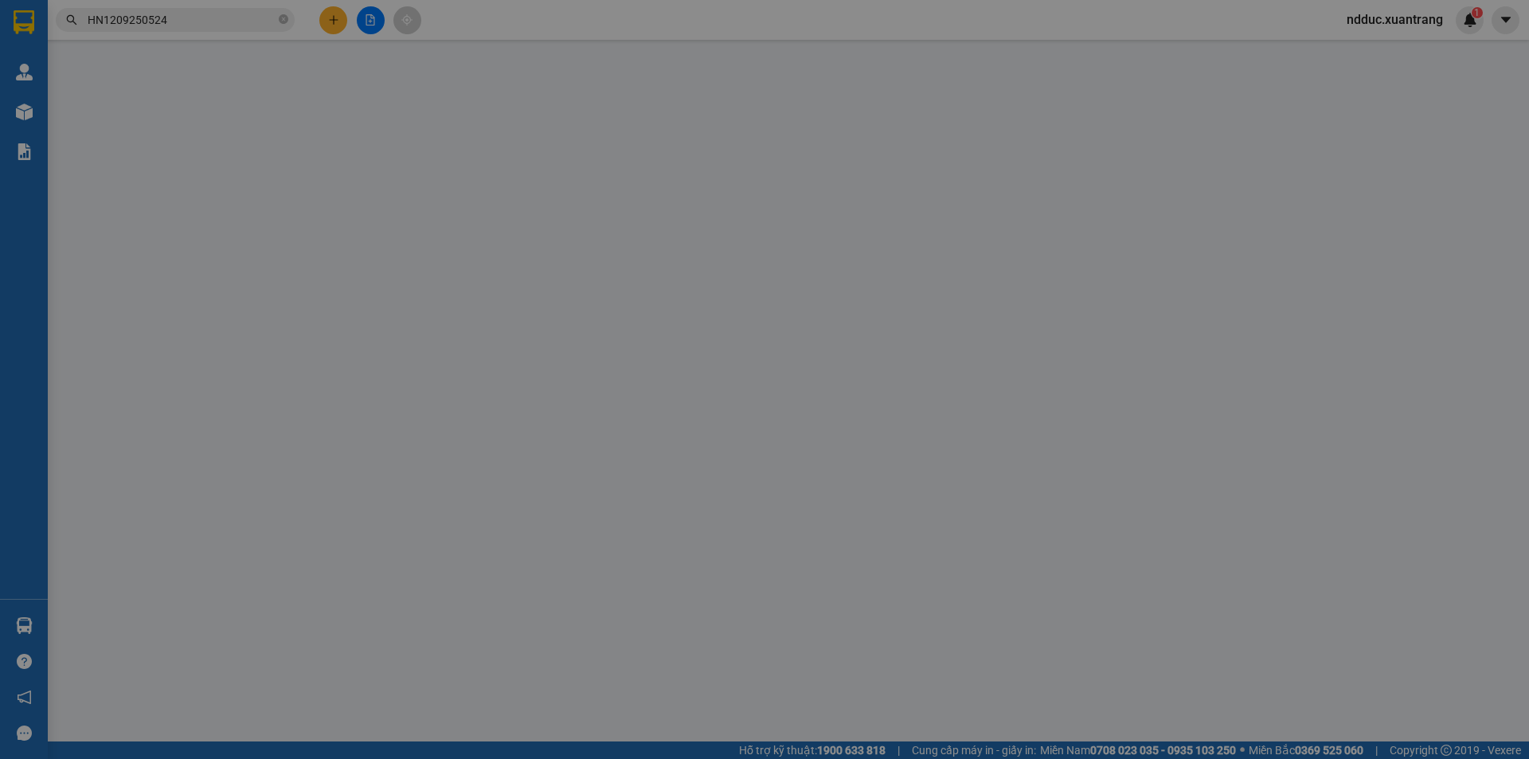
type input "0981207289"
type input "[PERSON_NAME]"
type input "50.000"
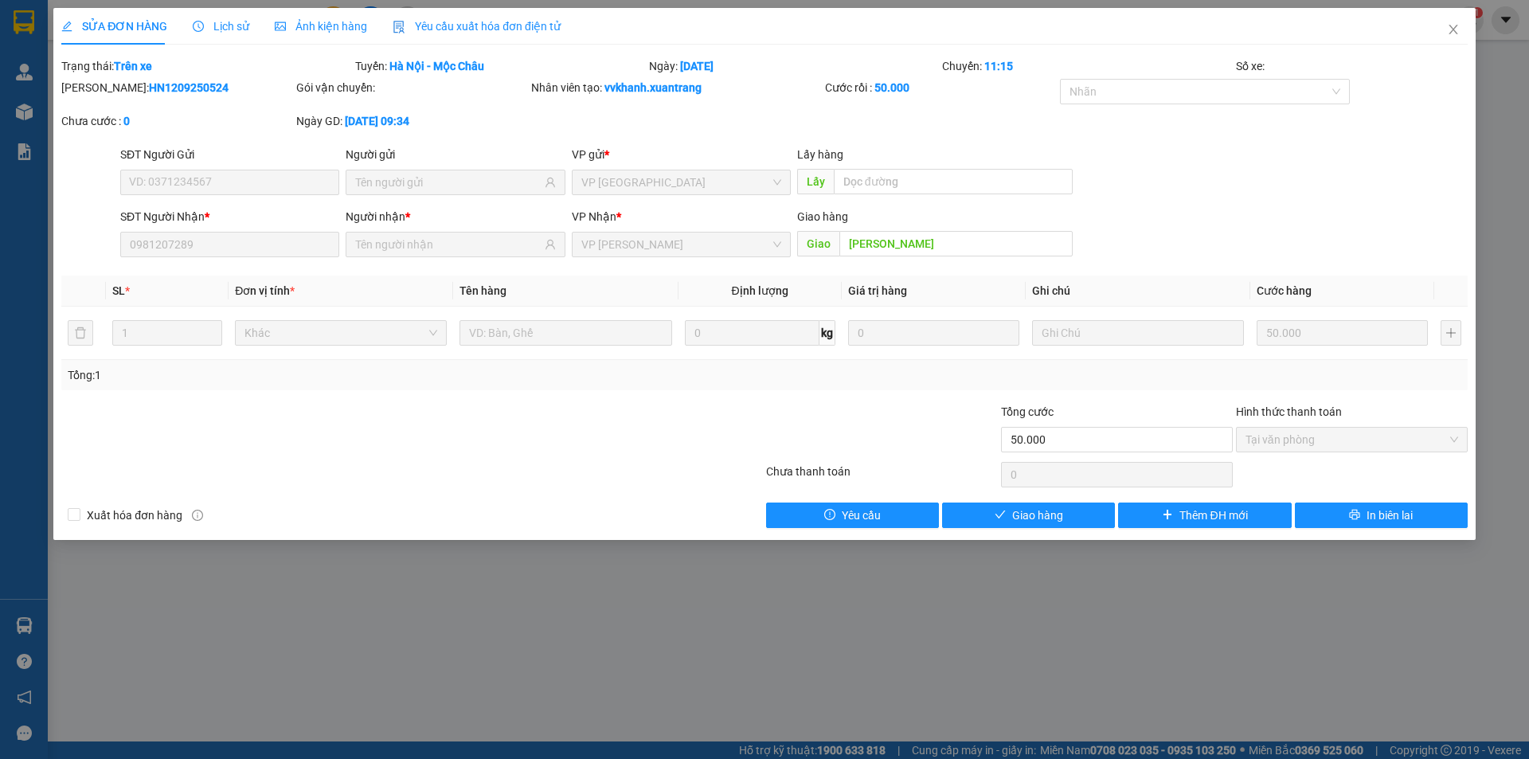
click at [303, 31] on span "Ảnh kiện hàng" at bounding box center [321, 26] width 92 height 13
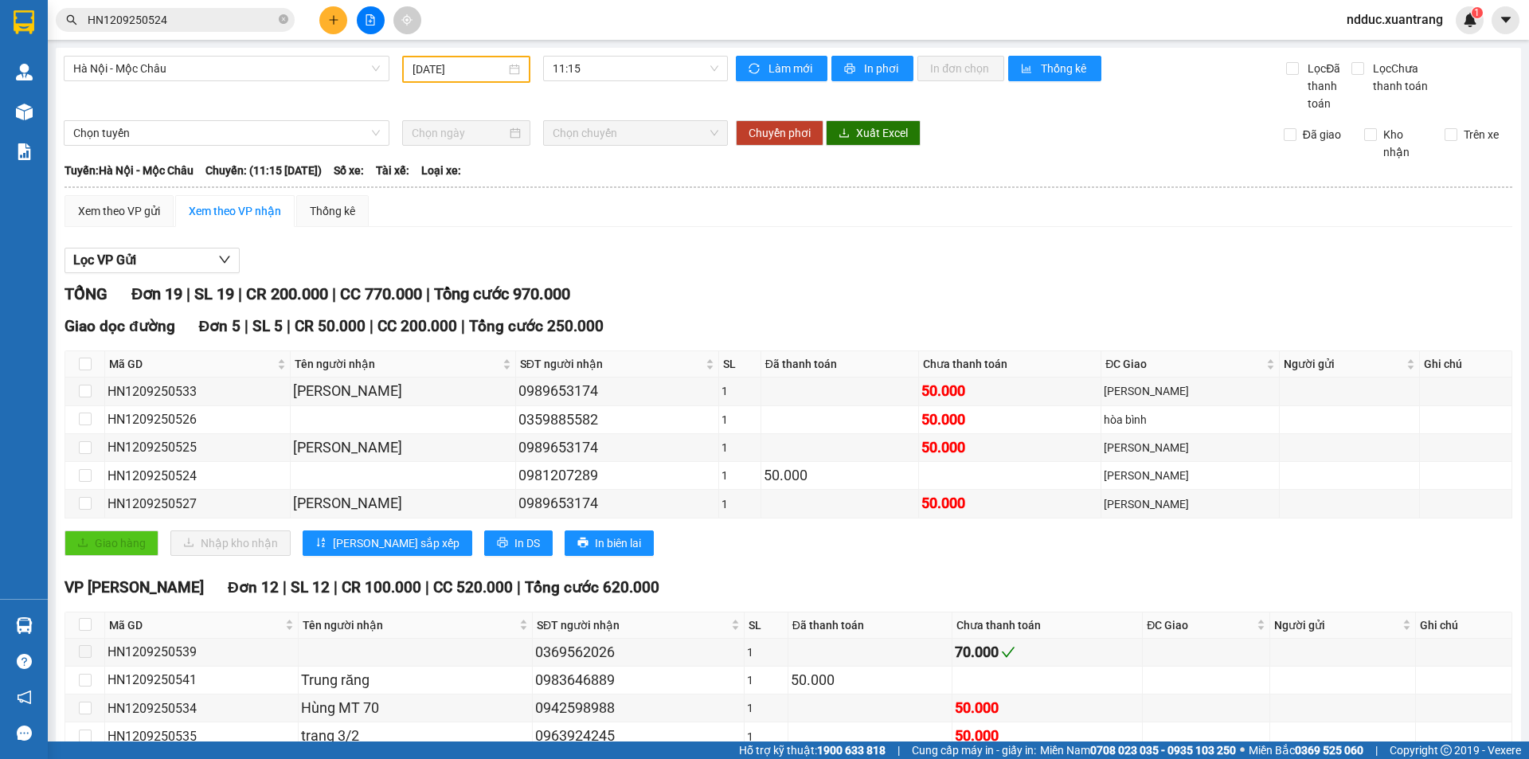
click at [182, 25] on input "HN1209250524" at bounding box center [182, 20] width 188 height 18
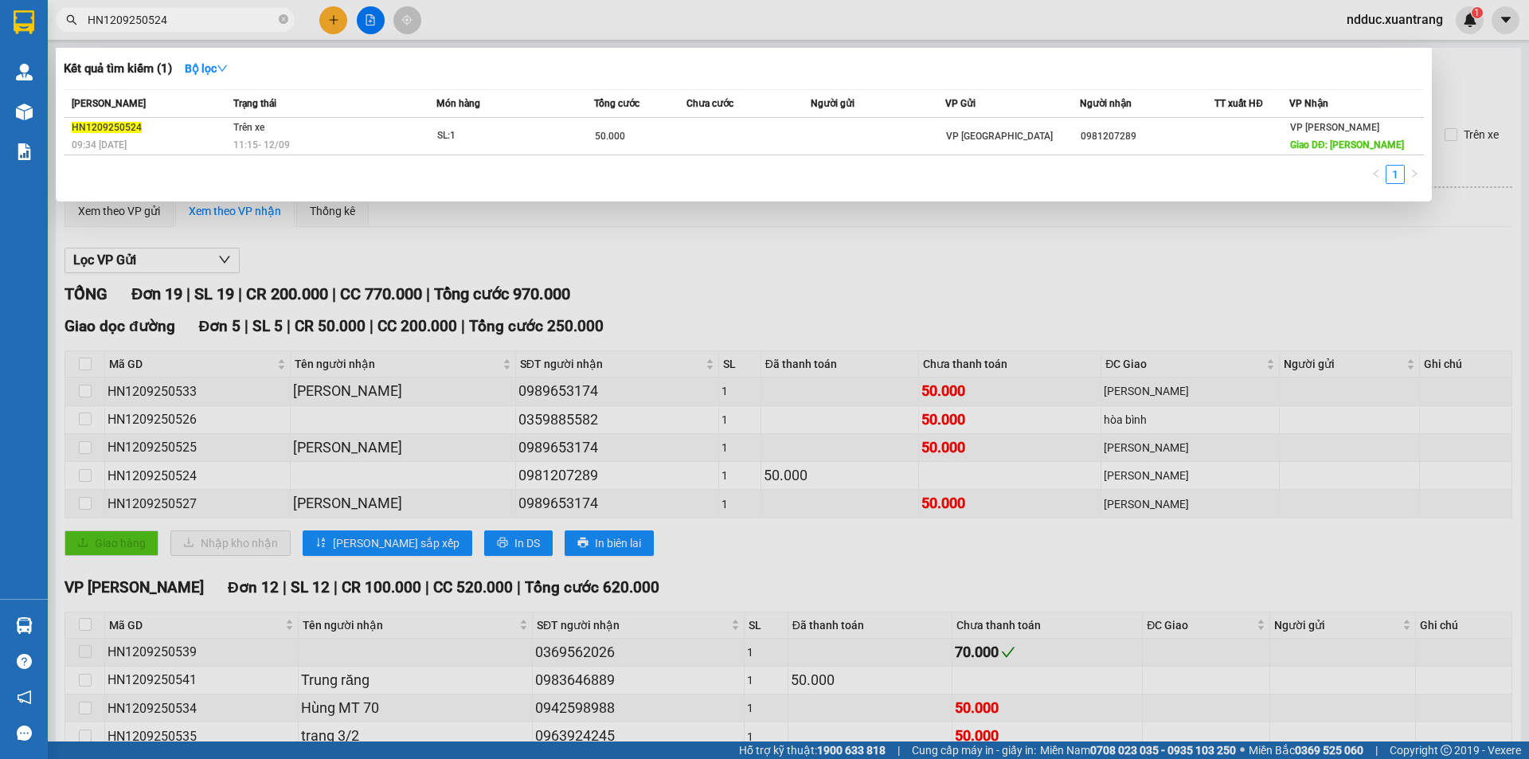
click at [182, 25] on input "HN1209250524" at bounding box center [182, 20] width 188 height 18
paste input "5"
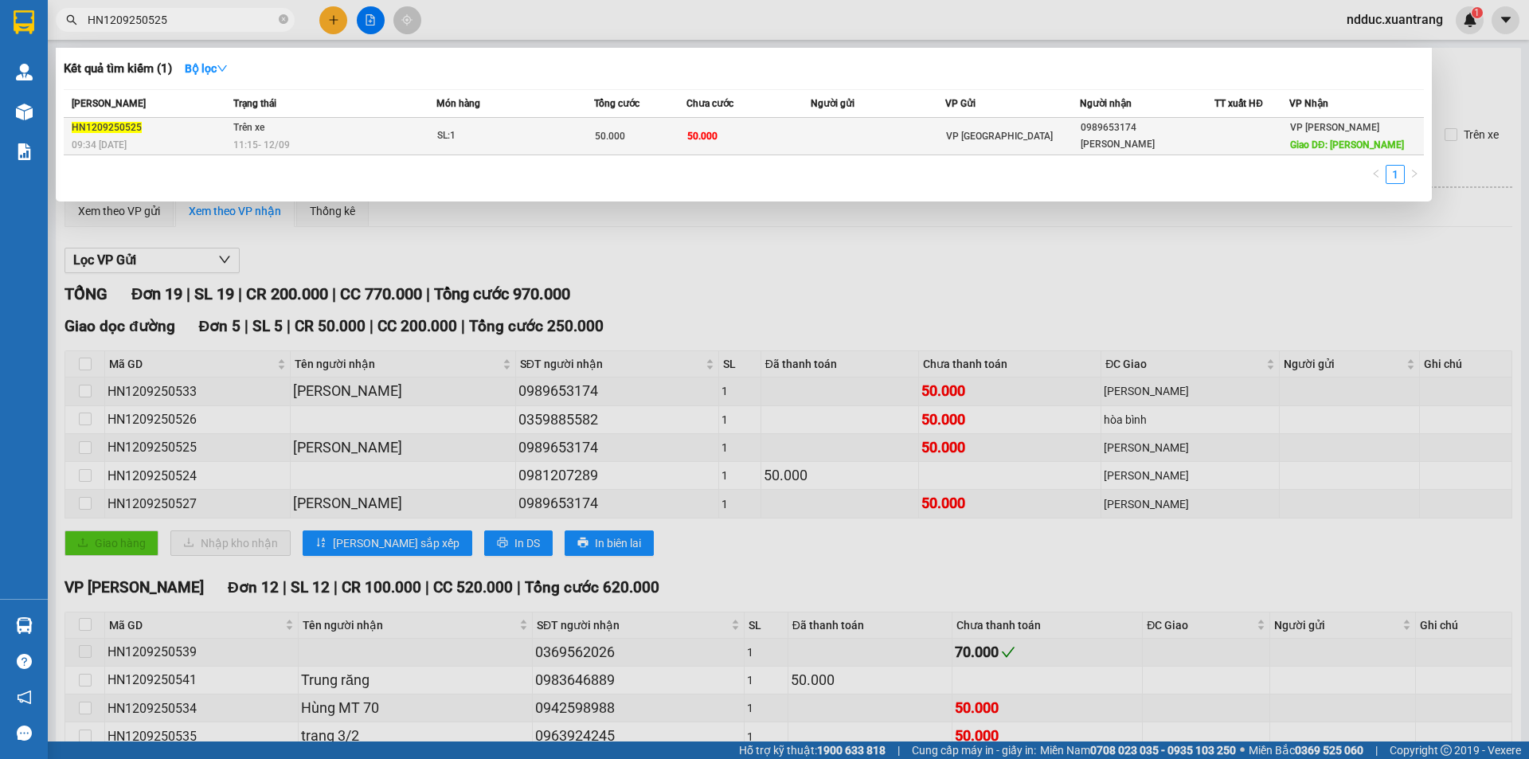
type input "HN1209250525"
click at [267, 153] on div "11:15 [DATE]" at bounding box center [334, 145] width 202 height 18
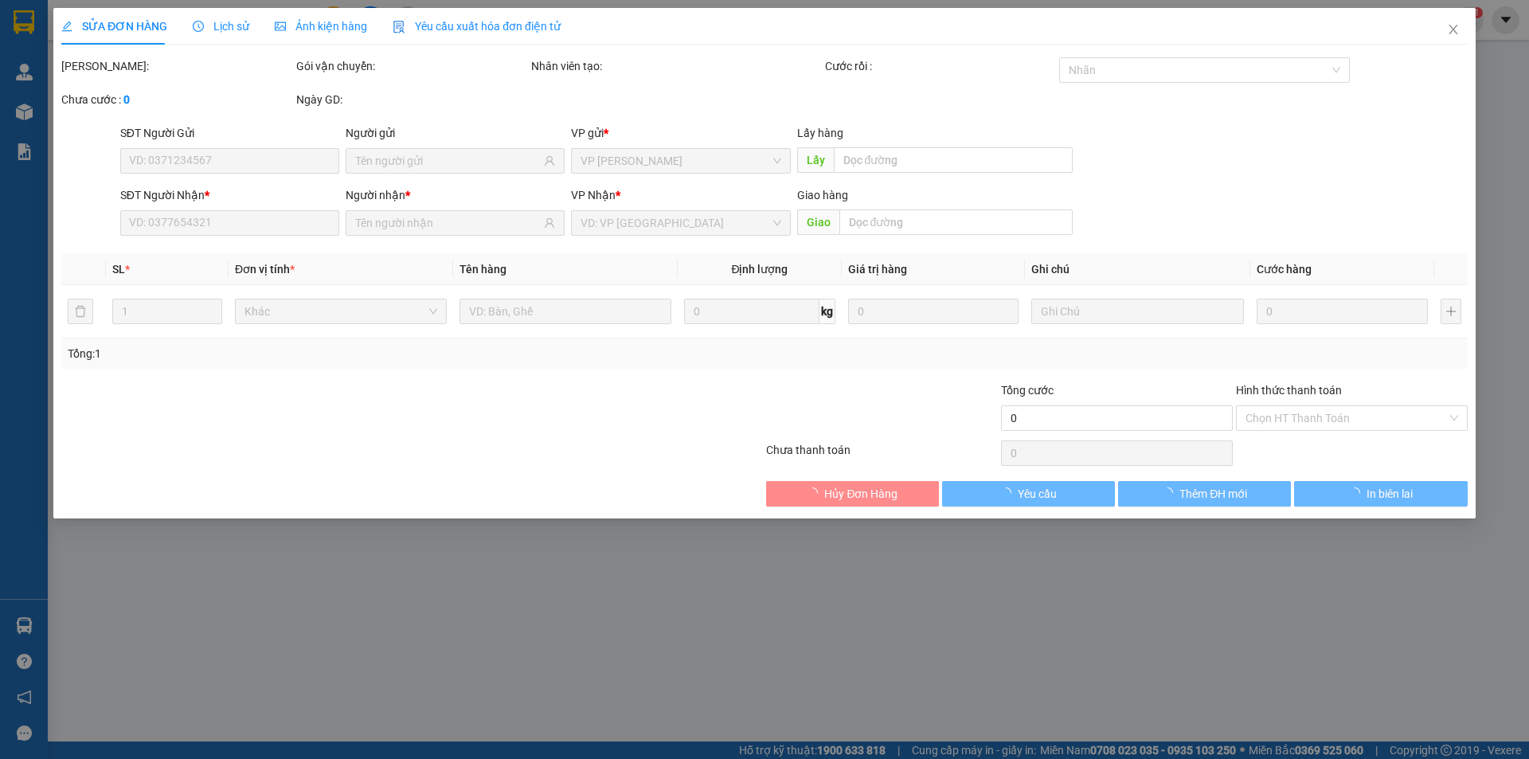
type input "0989653174"
type input "[PERSON_NAME]"
type input "50.000"
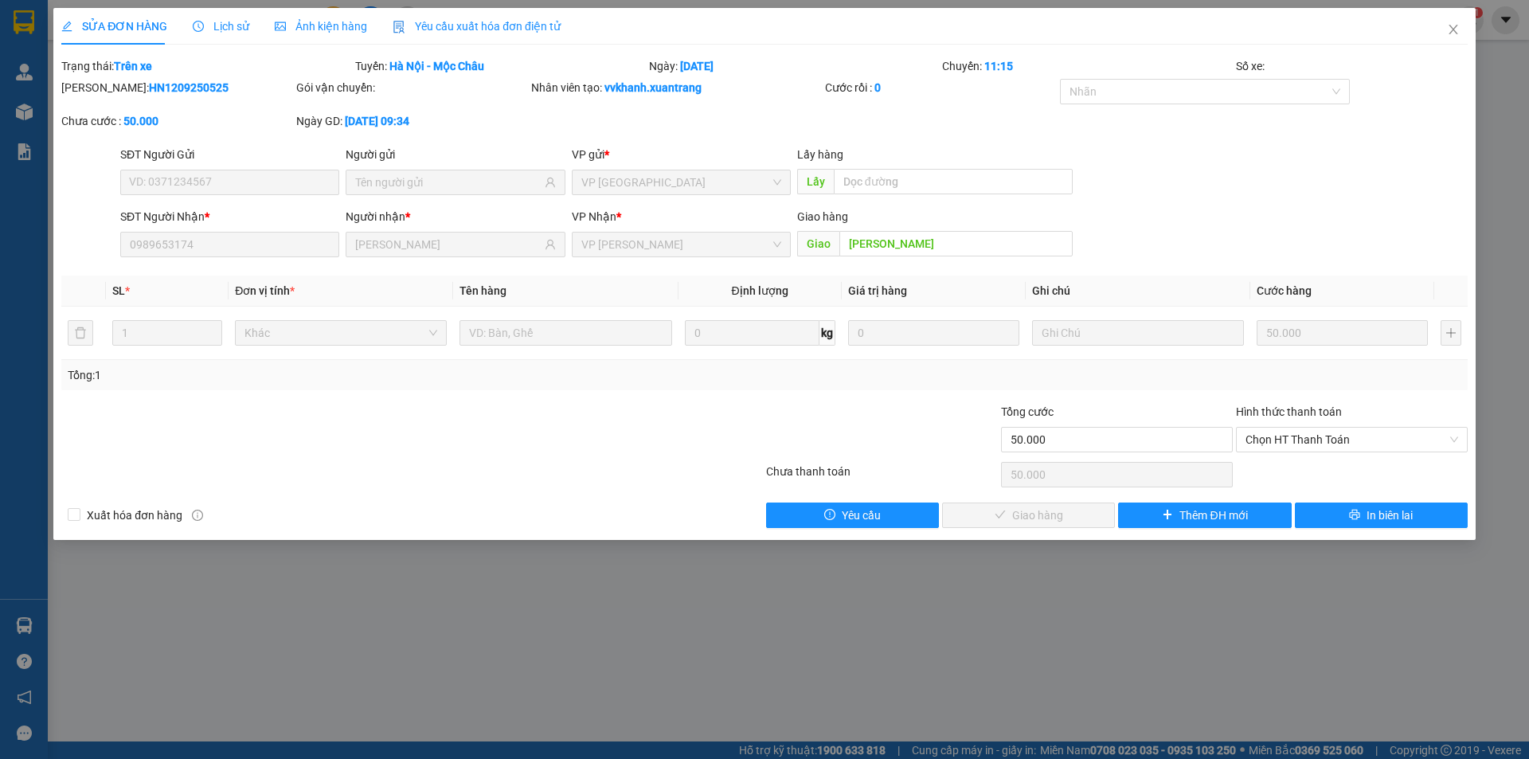
click at [213, 29] on span "Lịch sử" at bounding box center [221, 26] width 57 height 13
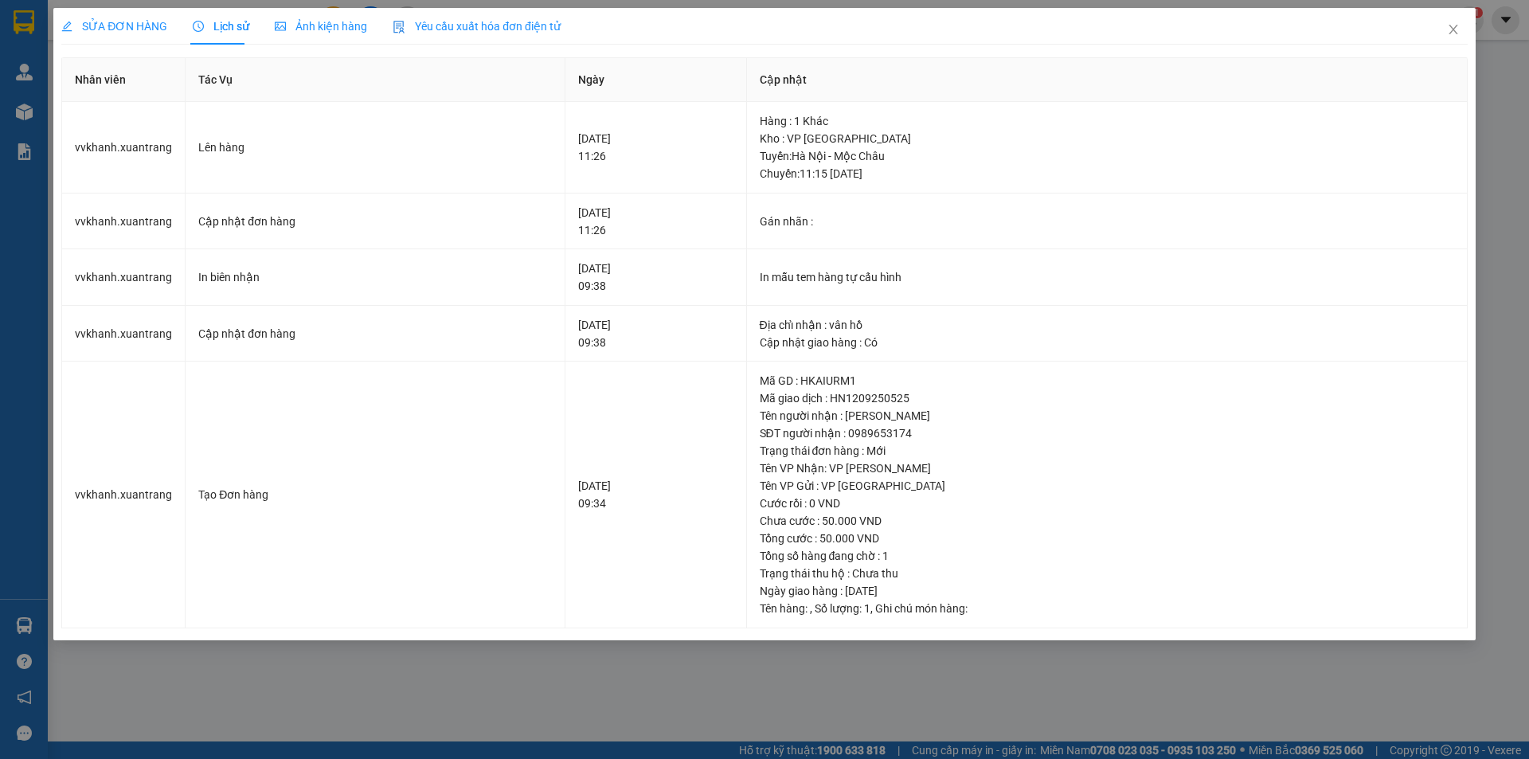
click at [307, 25] on span "Ảnh kiện hàng" at bounding box center [321, 26] width 92 height 13
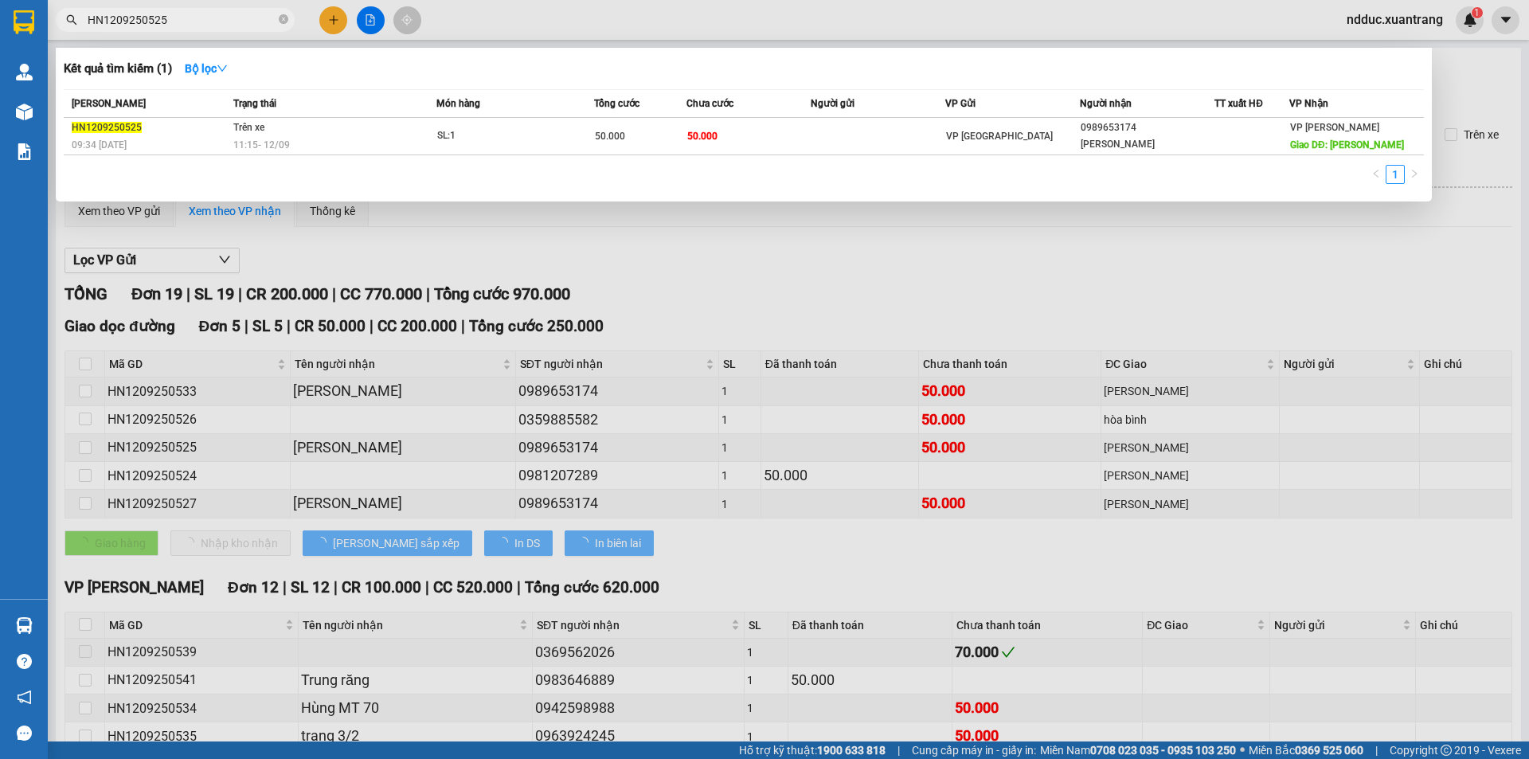
click at [183, 15] on input "HN1209250525" at bounding box center [182, 20] width 188 height 18
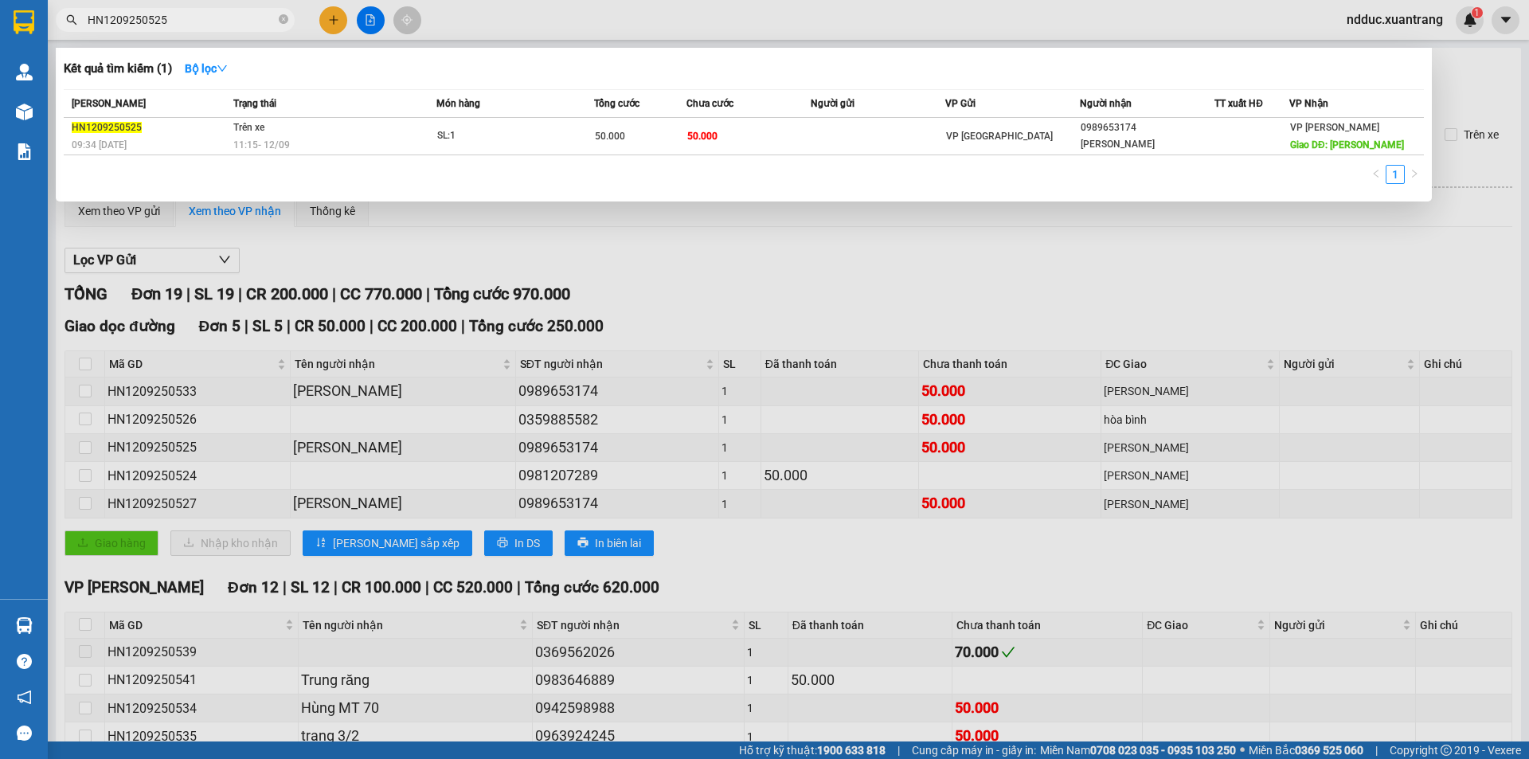
paste input "33"
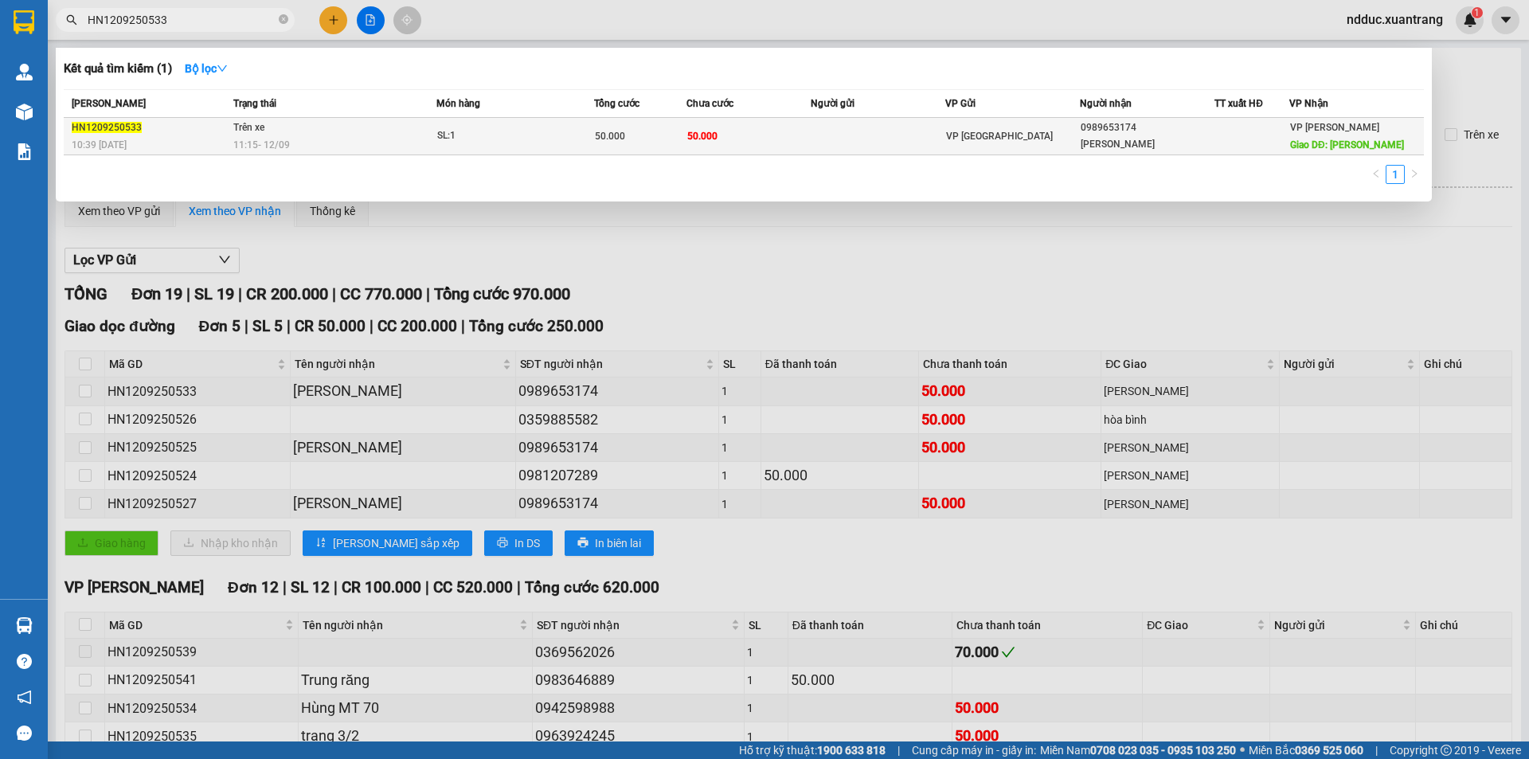
type input "HN1209250533"
click at [328, 137] on div "11:15 [DATE]" at bounding box center [334, 145] width 202 height 18
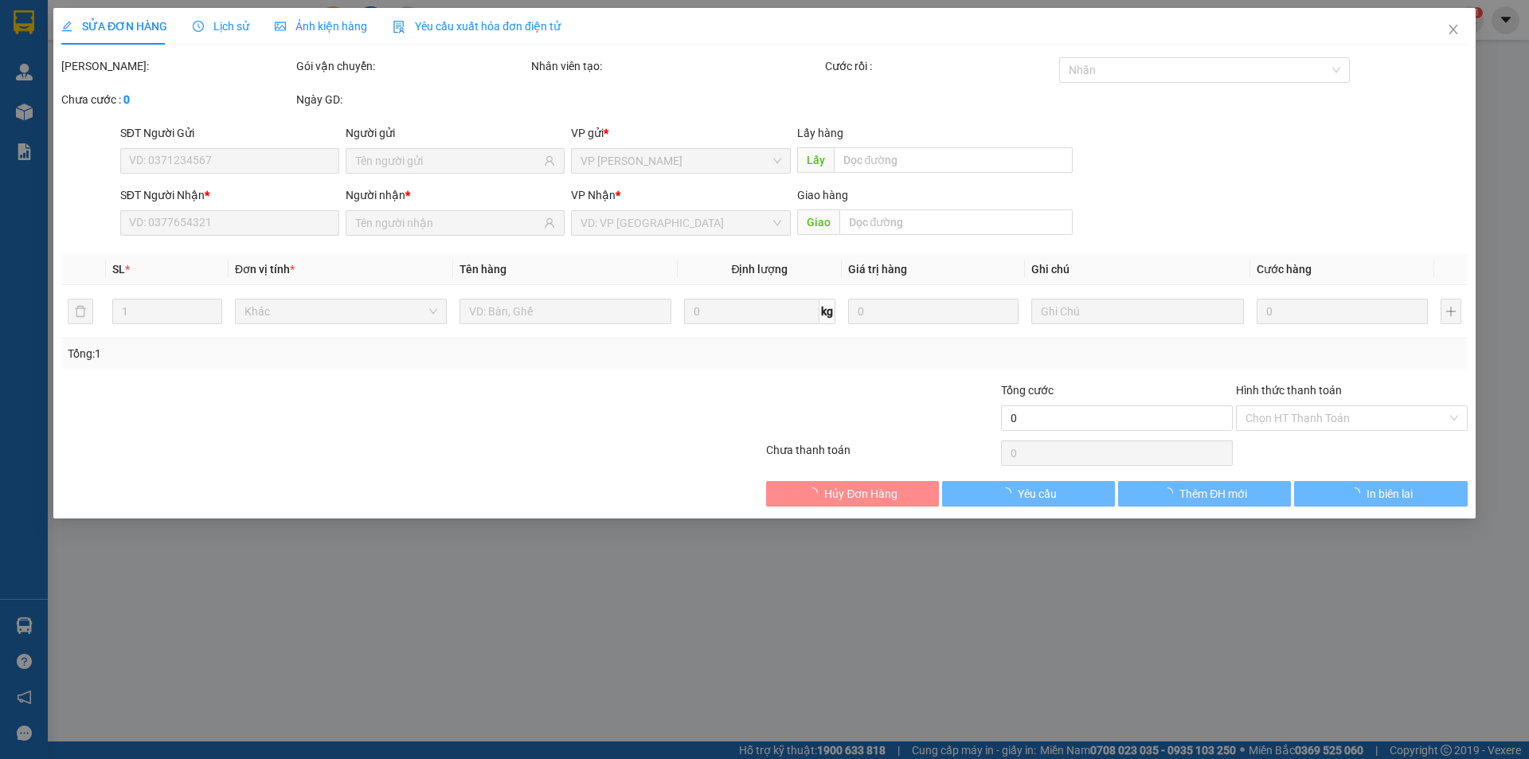
type input "0989653174"
type input "[PERSON_NAME]"
type input "50.000"
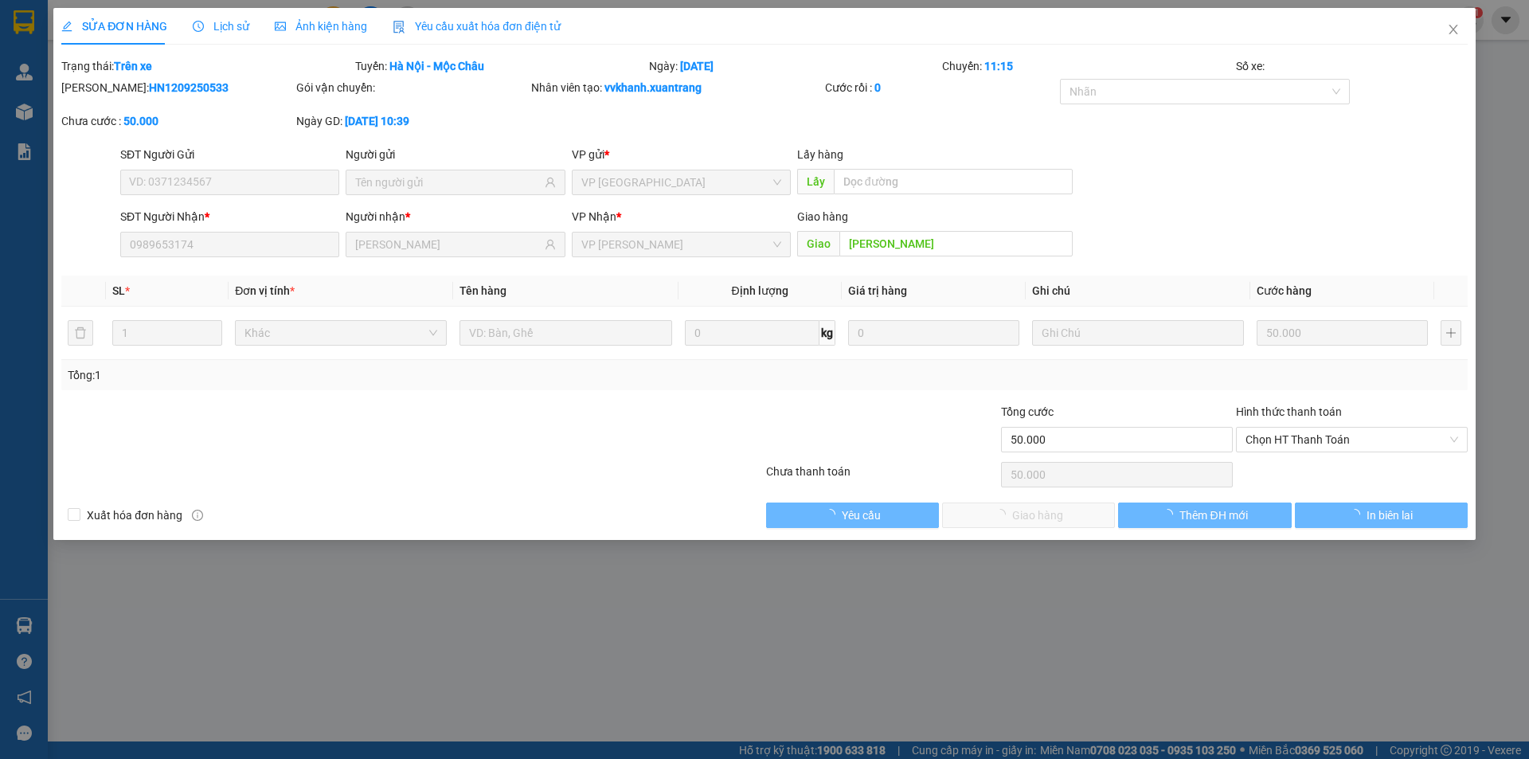
click at [228, 29] on span "Lịch sử" at bounding box center [221, 26] width 57 height 13
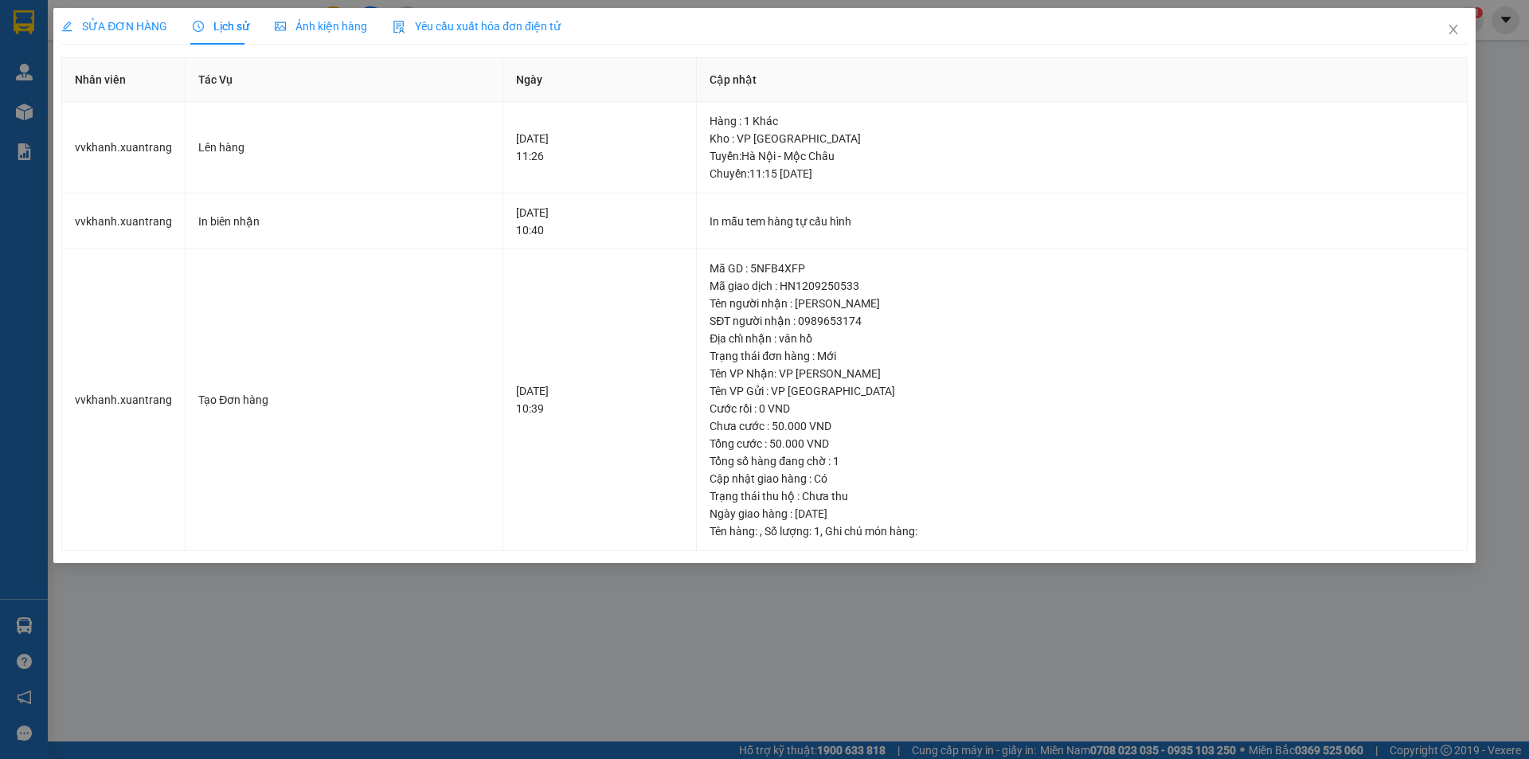
click at [311, 23] on span "Ảnh kiện hàng" at bounding box center [321, 26] width 92 height 13
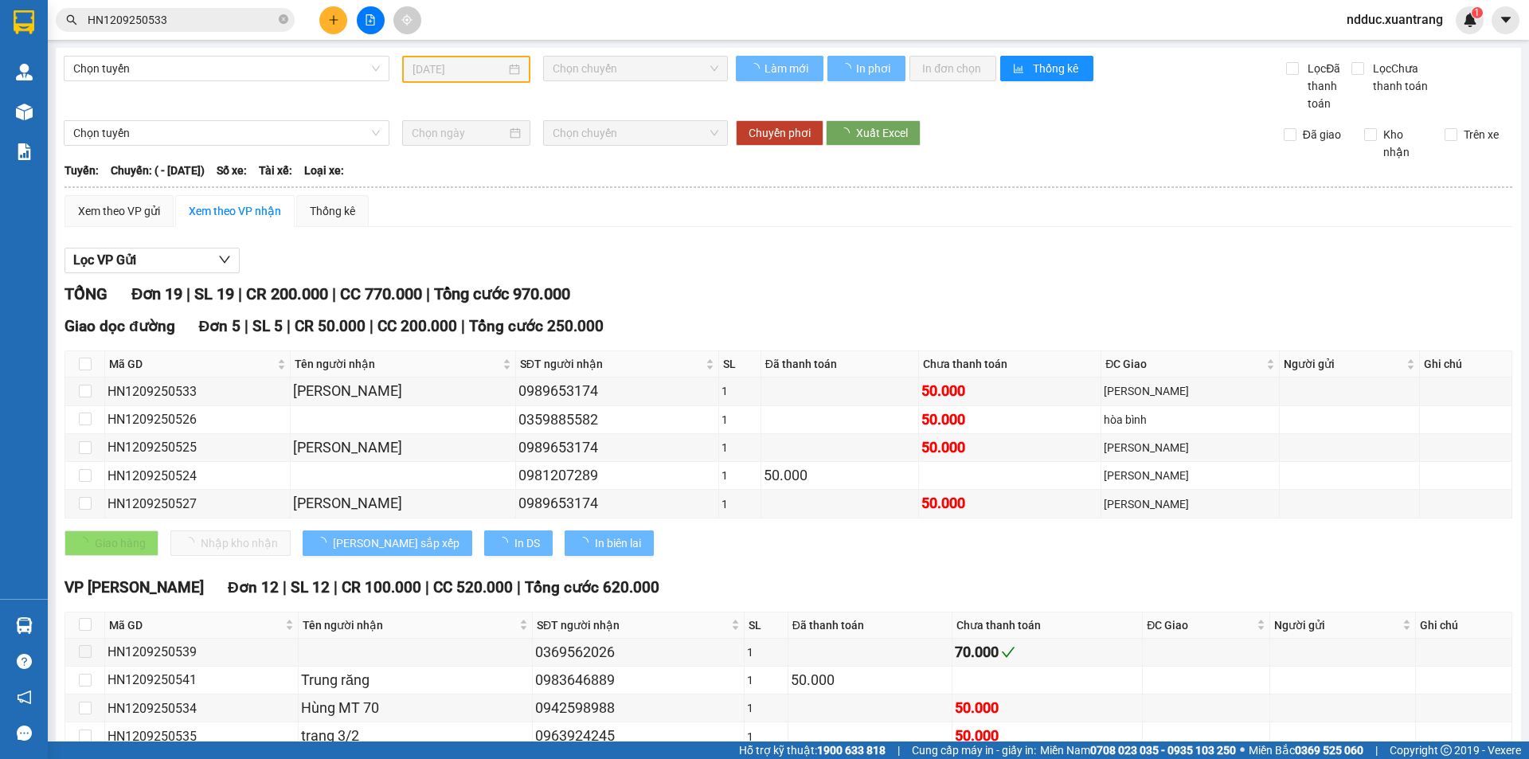
click at [196, 9] on span "HN1209250533" at bounding box center [175, 20] width 239 height 24
click at [194, 9] on span "HN1209250533" at bounding box center [175, 20] width 239 height 24
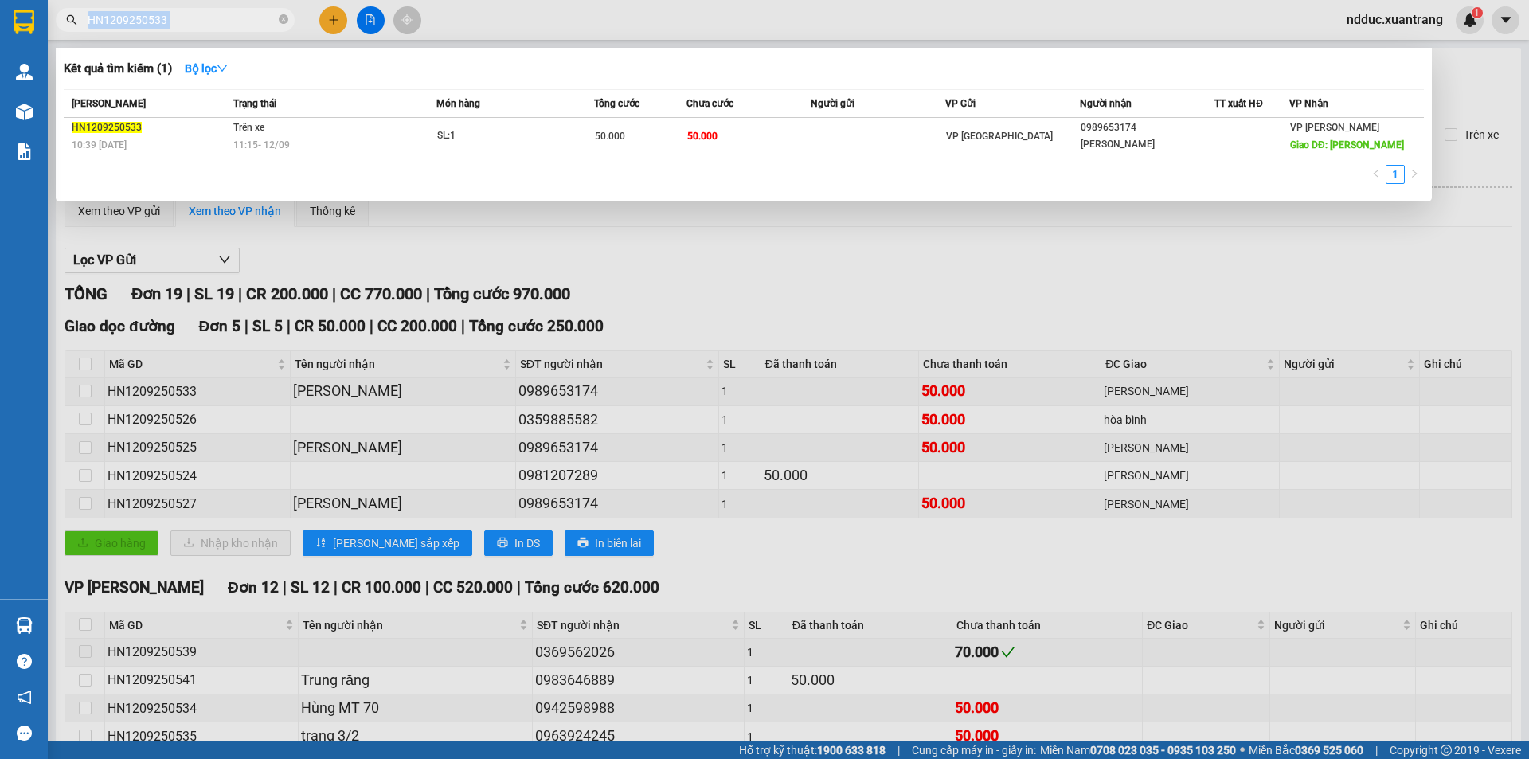
click at [194, 9] on span "HN1209250533" at bounding box center [175, 20] width 239 height 24
click at [188, 16] on input "HN1209250533" at bounding box center [182, 20] width 188 height 18
click at [182, 16] on input "HN1209250533" at bounding box center [182, 20] width 188 height 18
paste input "HN1209250534"
click at [182, 16] on input "HN1209250533HN1209250534" at bounding box center [182, 20] width 188 height 18
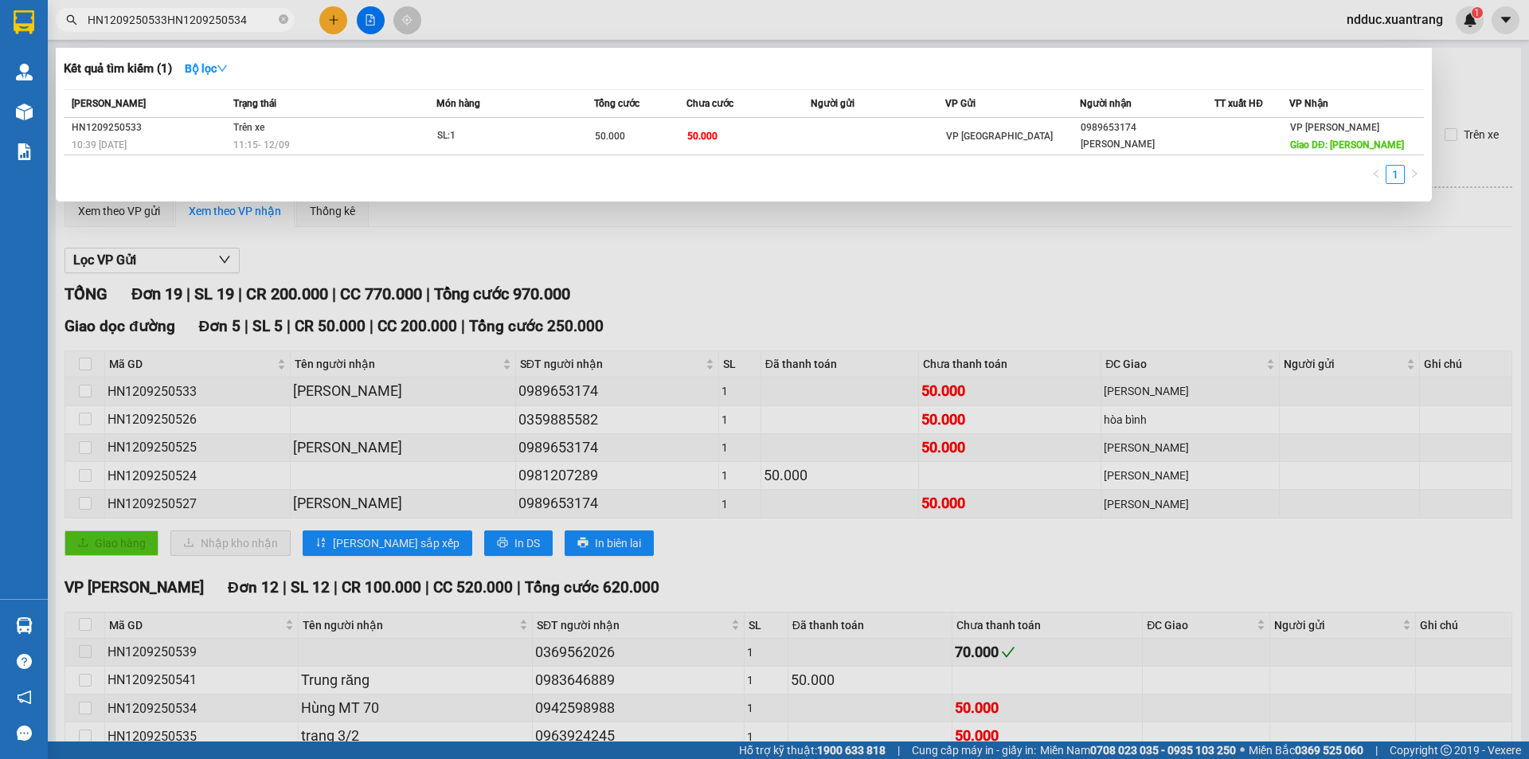
click at [182, 16] on input "HN1209250533HN1209250534" at bounding box center [182, 20] width 188 height 18
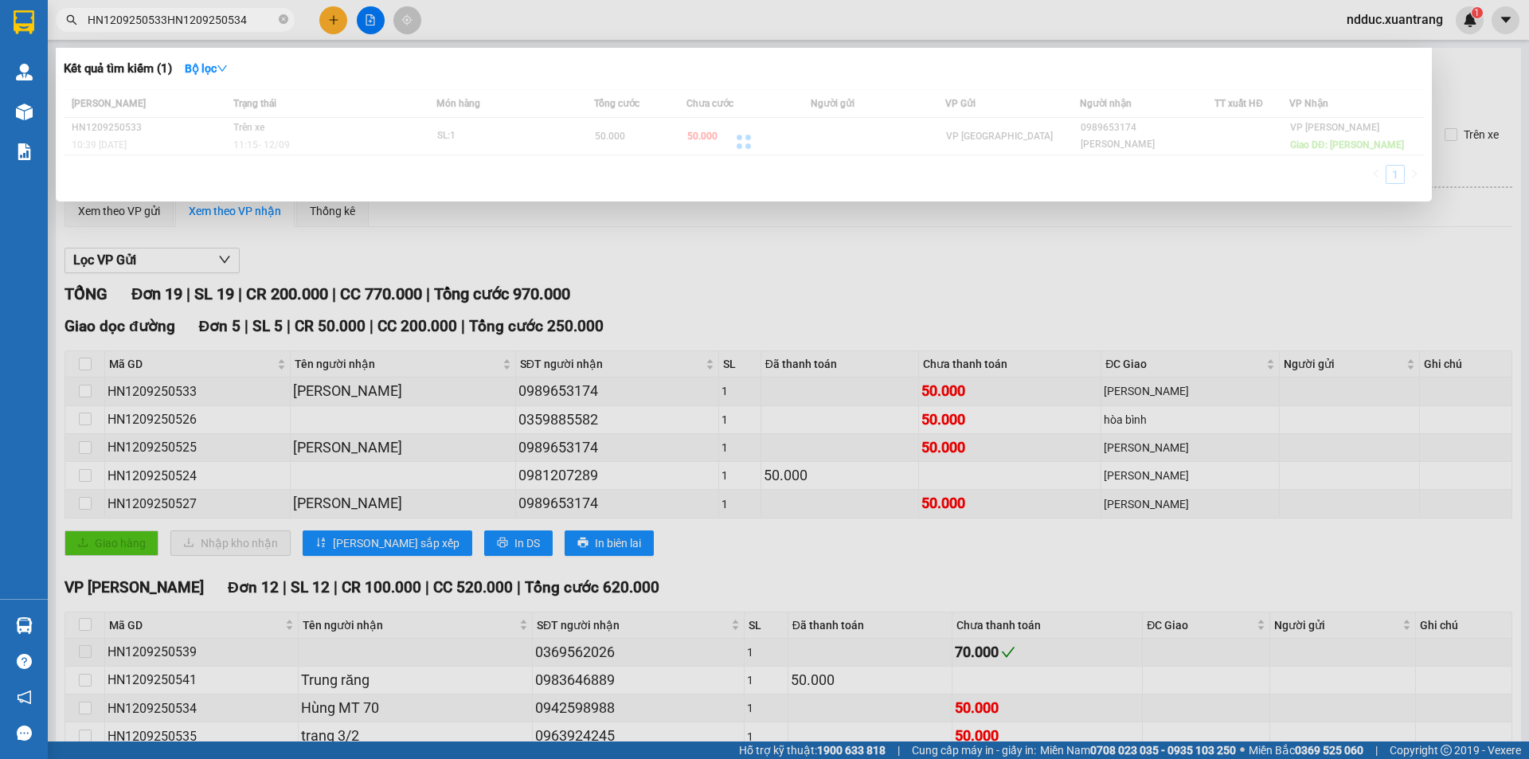
paste input "text"
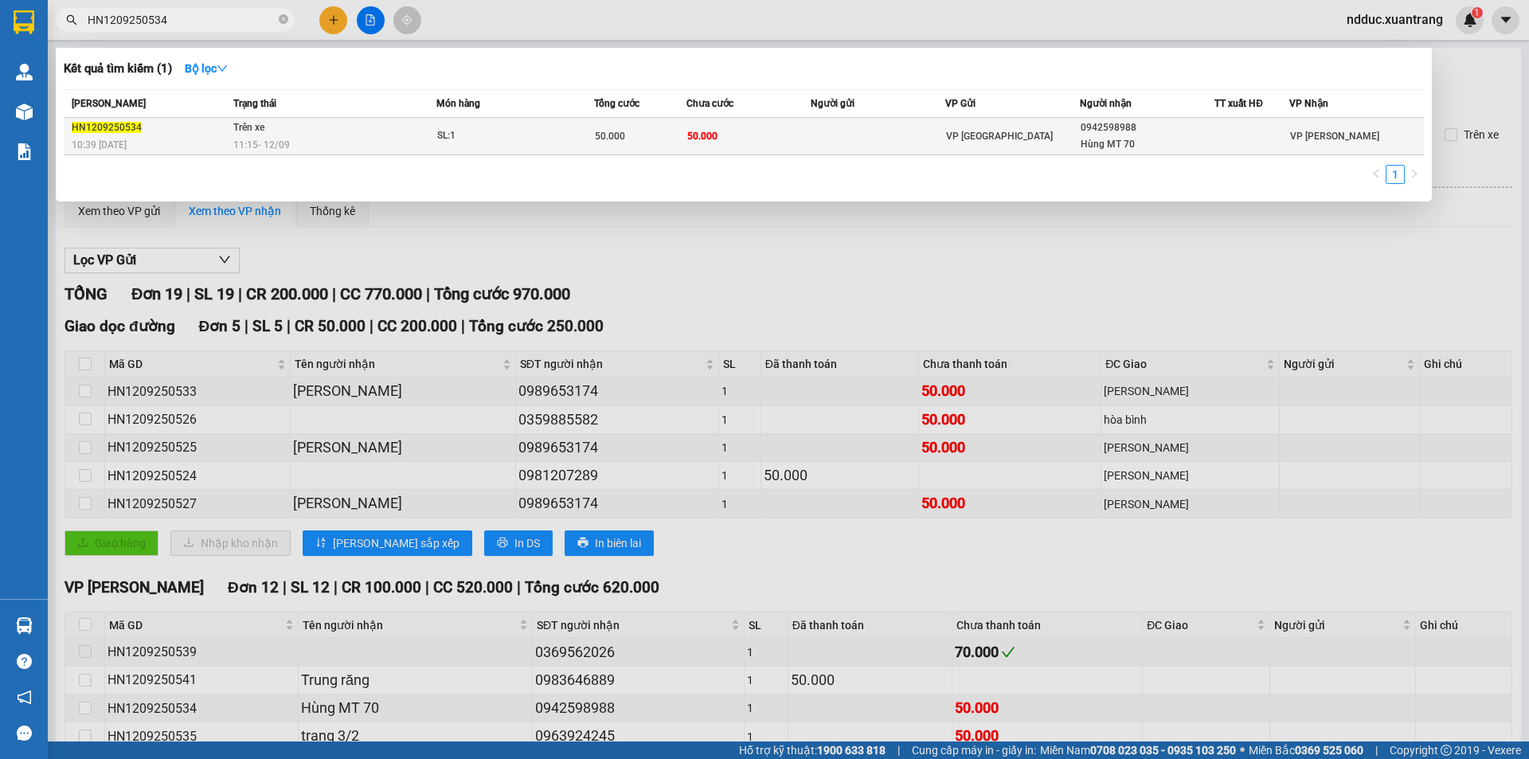
type input "HN1209250534"
click at [252, 135] on td "Trên xe 11:15 [DATE]" at bounding box center [332, 136] width 207 height 37
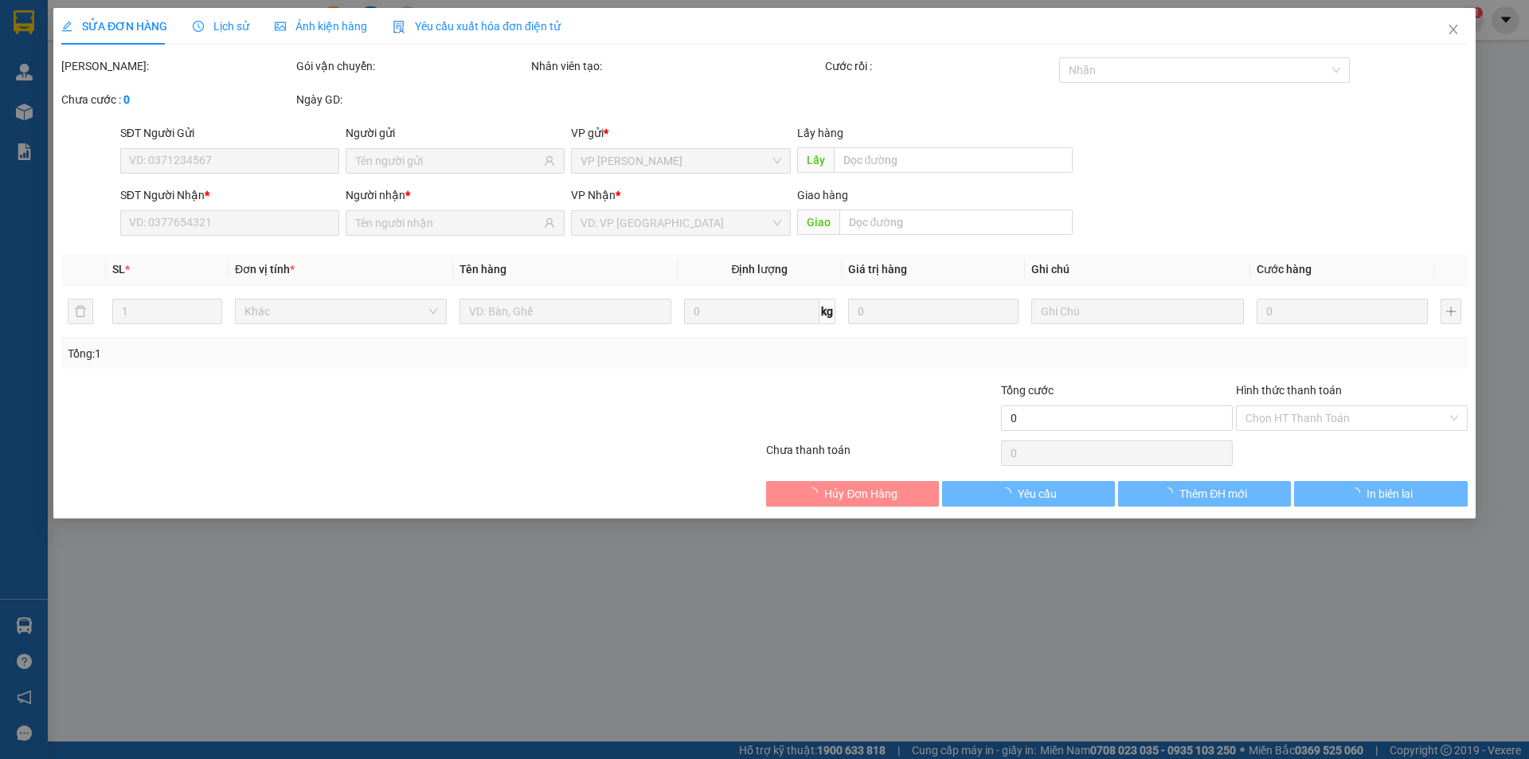
type input "0942598988"
type input "Hùng MT 70"
type input "50.000"
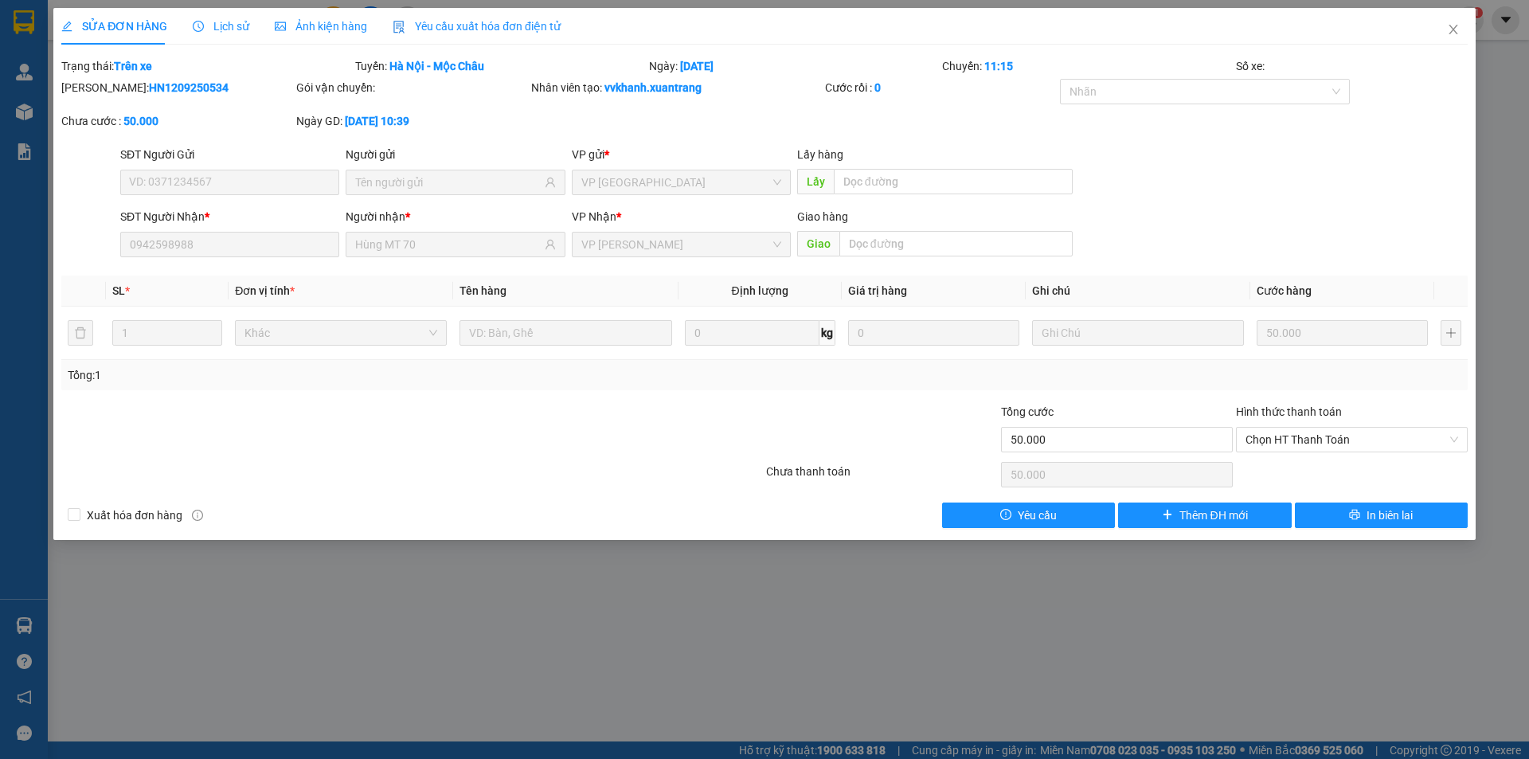
drag, startPoint x: 225, startPoint y: 18, endPoint x: 259, endPoint y: 29, distance: 35.8
click at [225, 20] on span "Lịch sử" at bounding box center [221, 26] width 57 height 13
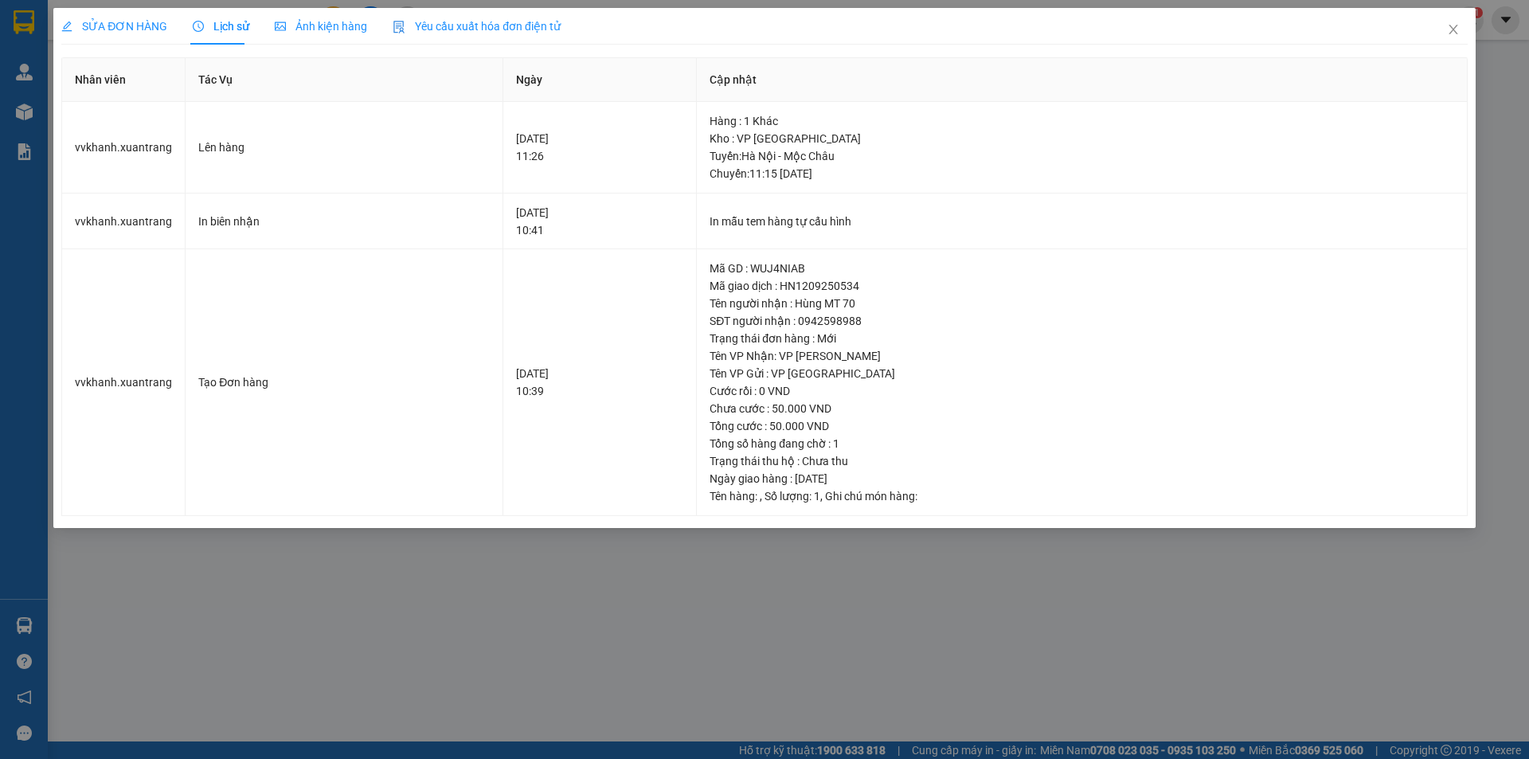
click at [291, 29] on span "Ảnh kiện hàng" at bounding box center [321, 26] width 92 height 13
